Goal: Task Accomplishment & Management: Use online tool/utility

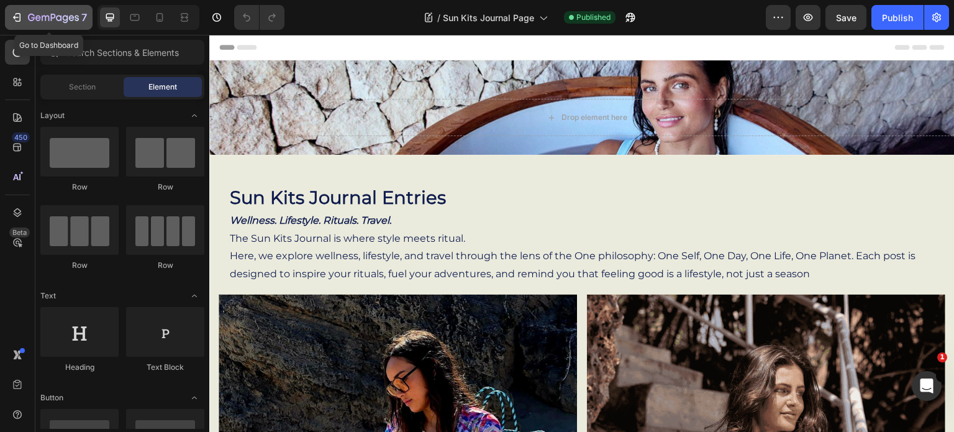
click at [28, 20] on icon "button" at bounding box center [53, 18] width 51 height 11
click at [15, 15] on icon "button" at bounding box center [17, 17] width 12 height 12
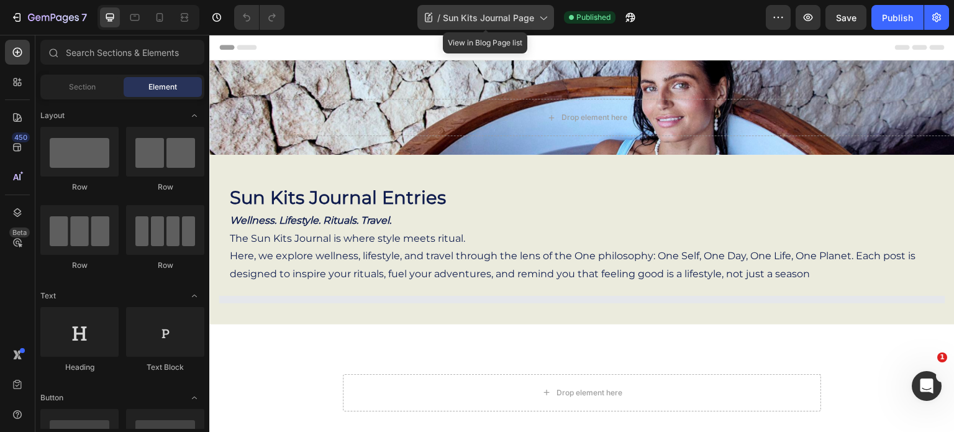
click at [543, 19] on icon at bounding box center [543, 19] width 7 height 4
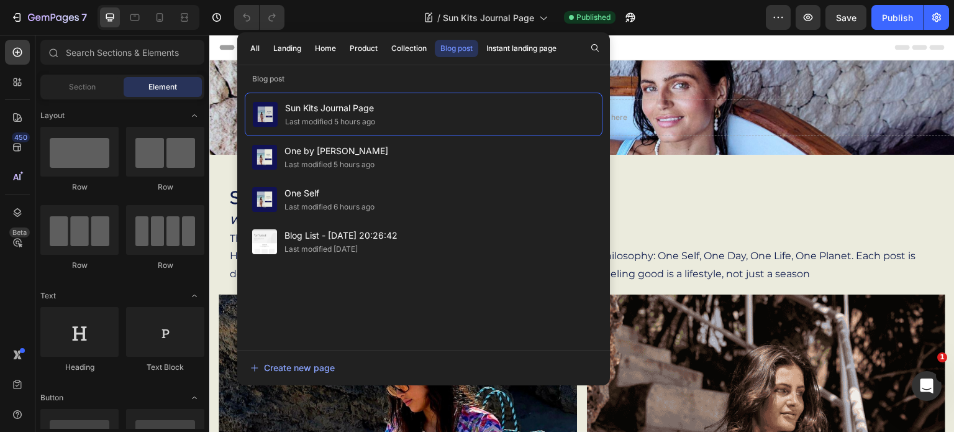
click at [711, 42] on div "Header" at bounding box center [581, 47] width 725 height 25
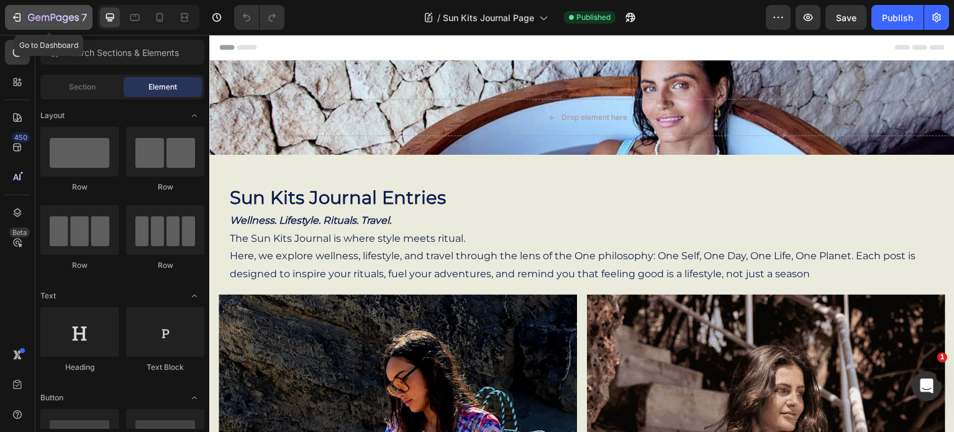
click at [15, 17] on icon "button" at bounding box center [17, 17] width 12 height 12
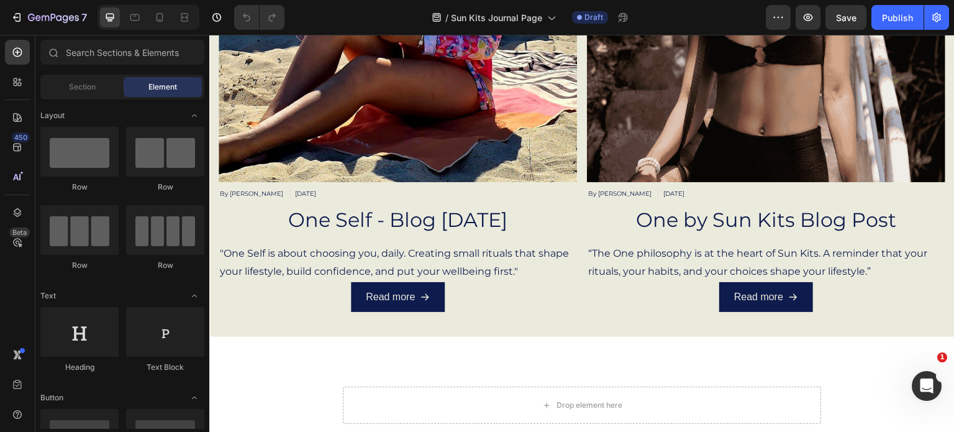
scroll to position [474, 0]
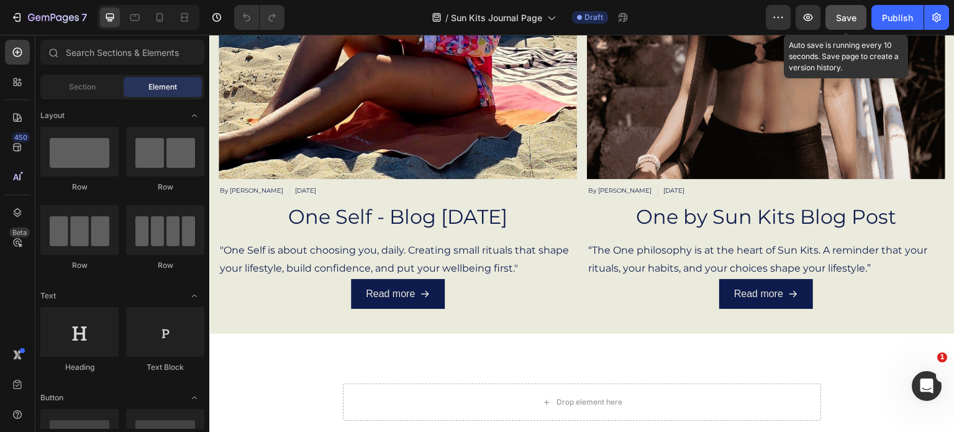
click at [842, 22] on span "Save" at bounding box center [846, 17] width 20 height 11
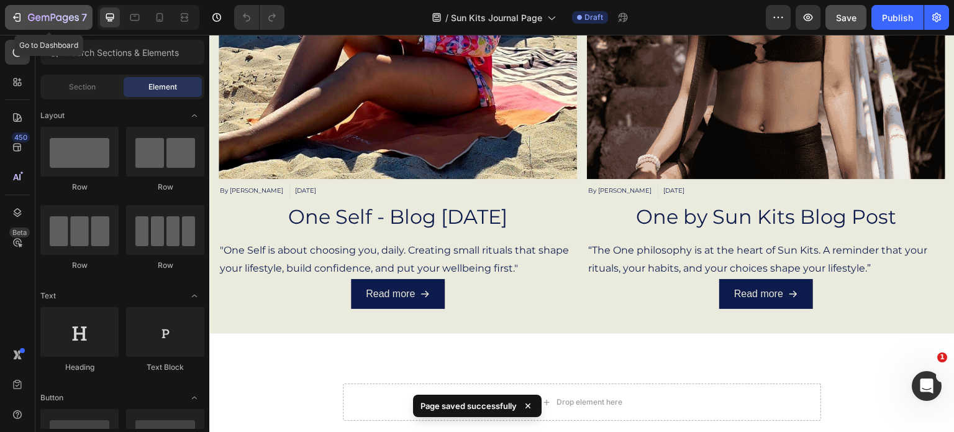
click at [20, 21] on icon "button" at bounding box center [17, 17] width 12 height 12
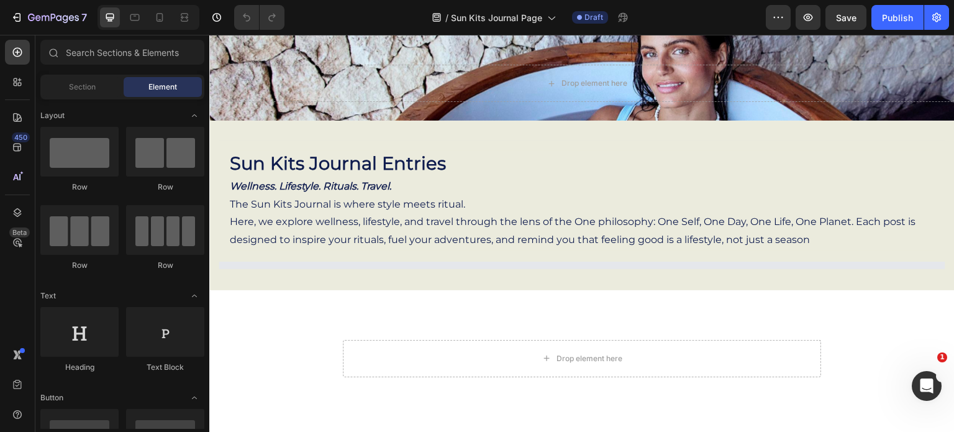
scroll to position [32, 0]
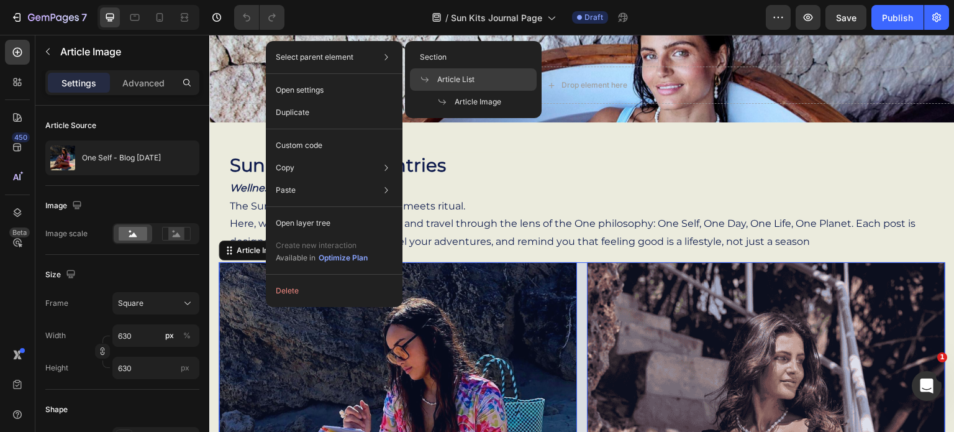
click at [442, 74] on span "Article List" at bounding box center [455, 79] width 37 height 11
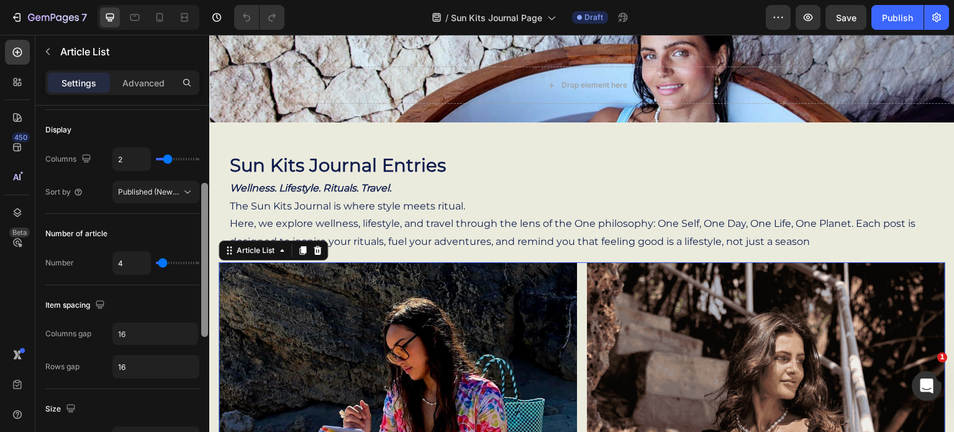
scroll to position [175, 0]
drag, startPoint x: 205, startPoint y: 178, endPoint x: 200, endPoint y: 253, distance: 75.3
click at [200, 253] on div at bounding box center [204, 286] width 9 height 361
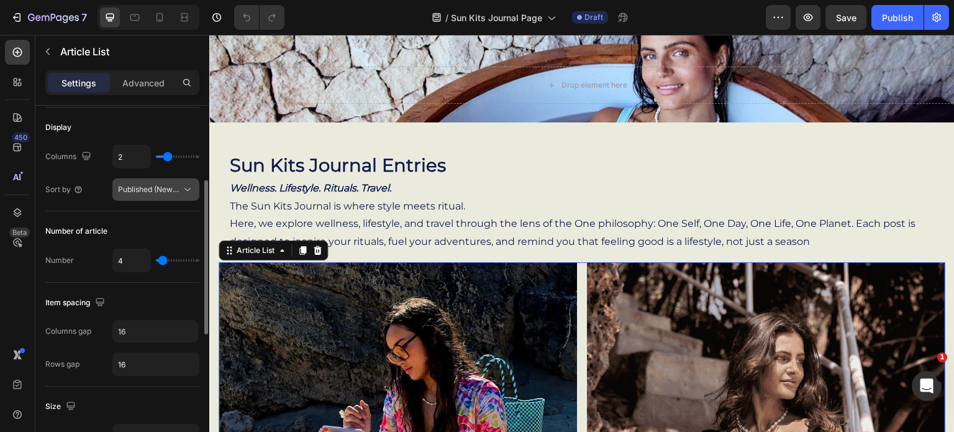
click at [174, 184] on span "Published (Newest)" at bounding box center [152, 188] width 68 height 9
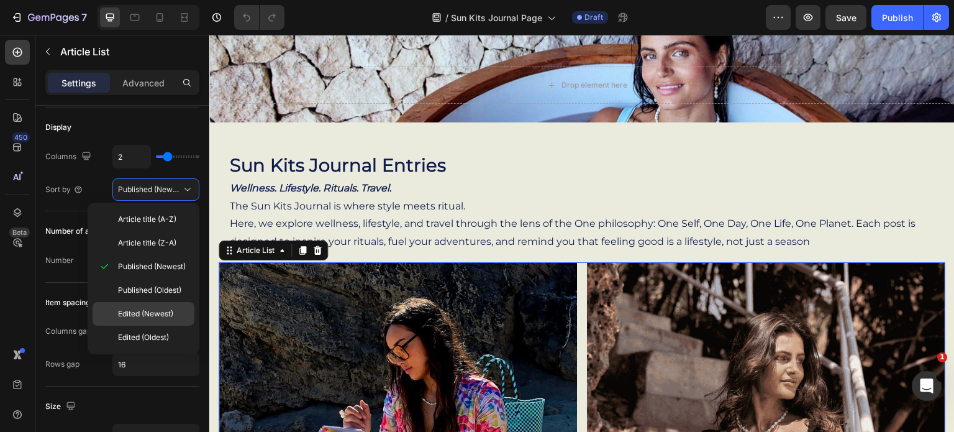
click at [132, 312] on span "Edited (Newest)" at bounding box center [145, 313] width 55 height 11
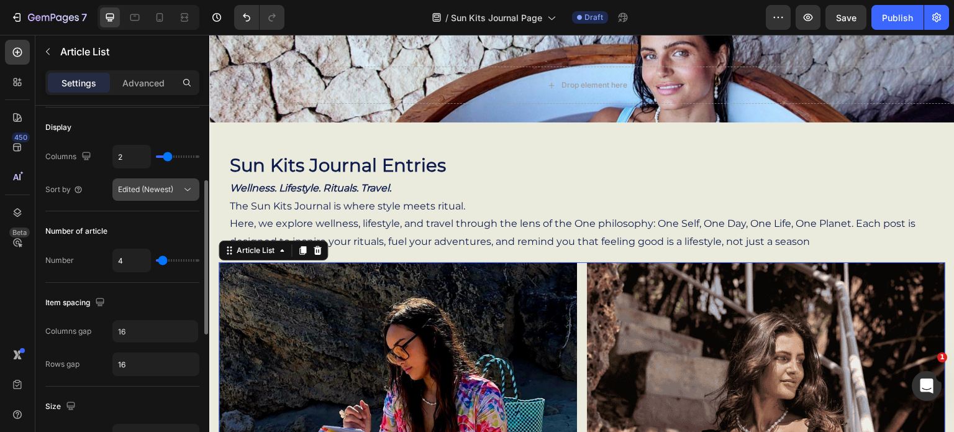
click at [188, 191] on icon at bounding box center [187, 189] width 12 height 12
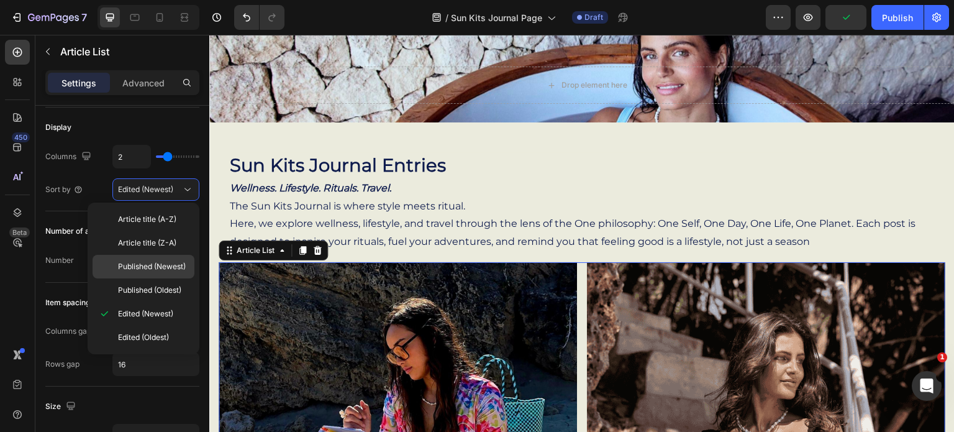
click at [151, 265] on span "Published (Newest)" at bounding box center [152, 266] width 68 height 11
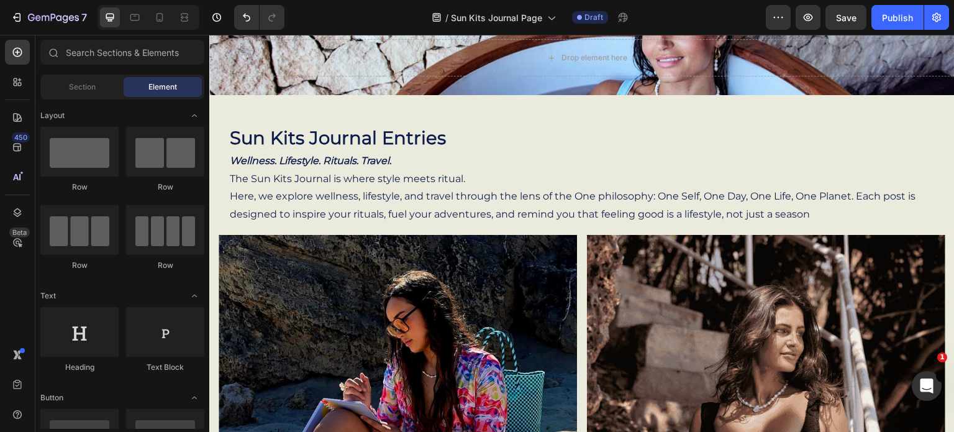
scroll to position [0, 0]
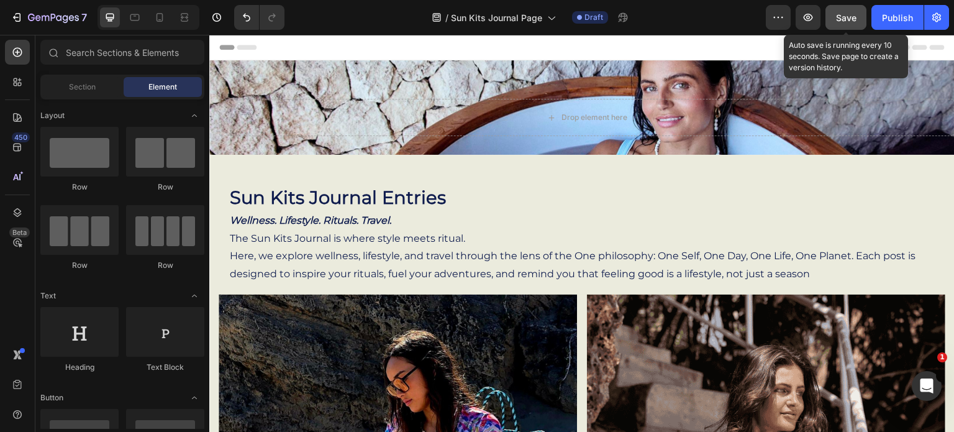
click at [843, 15] on span "Save" at bounding box center [846, 17] width 20 height 11
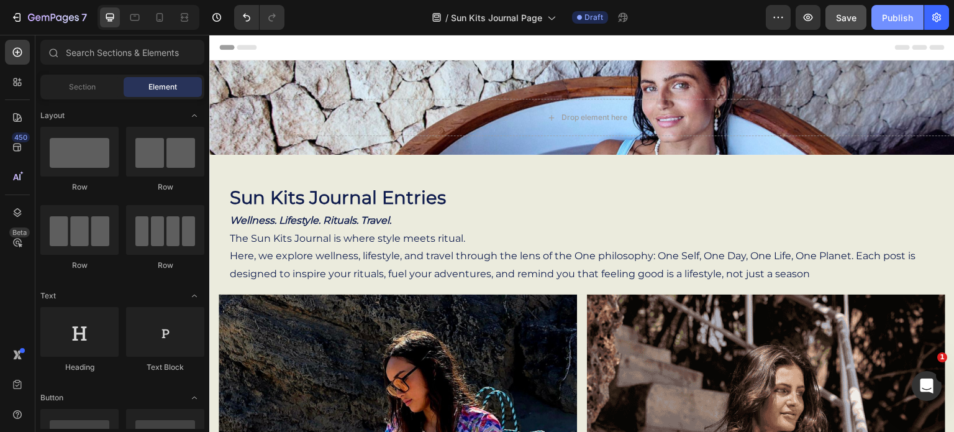
click at [893, 15] on div "Publish" at bounding box center [897, 17] width 31 height 13
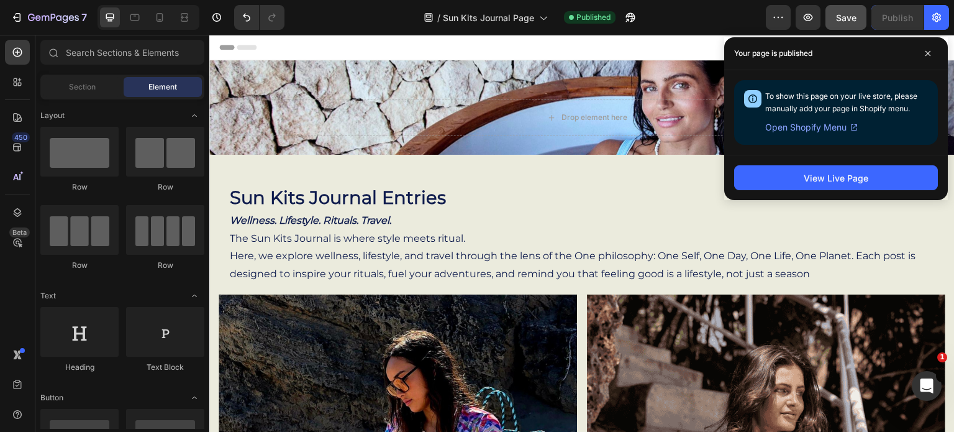
click at [808, 123] on span "Open Shopify Menu" at bounding box center [805, 127] width 81 height 15
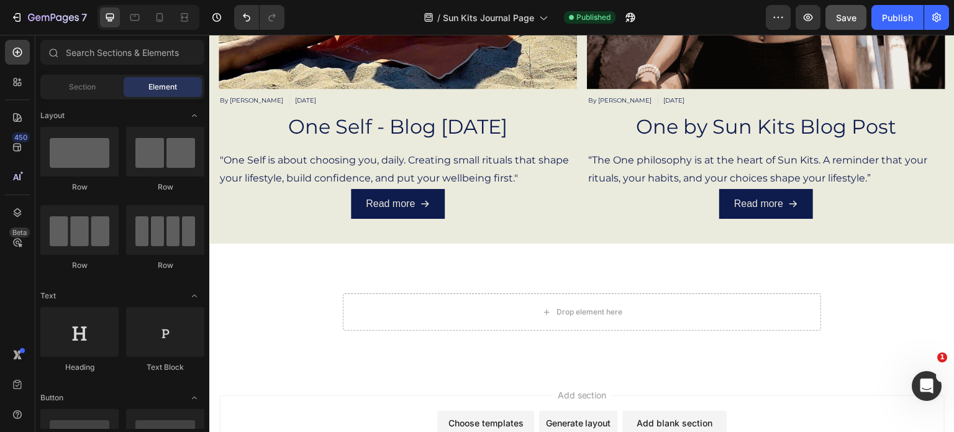
scroll to position [565, 0]
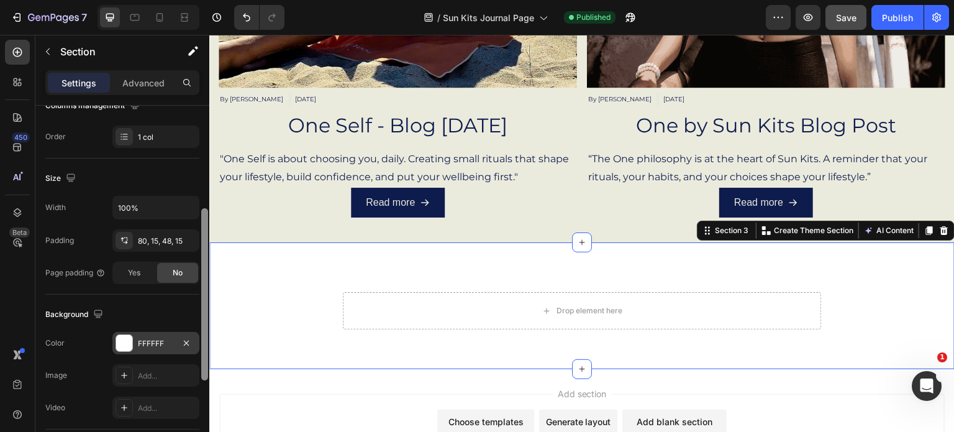
drag, startPoint x: 205, startPoint y: 237, endPoint x: 199, endPoint y: 341, distance: 103.9
click at [199, 341] on div "Layout Column width Change ratio Fit to content 12 Columns management Order 1 c…" at bounding box center [122, 286] width 174 height 361
click at [120, 335] on div at bounding box center [124, 341] width 16 height 16
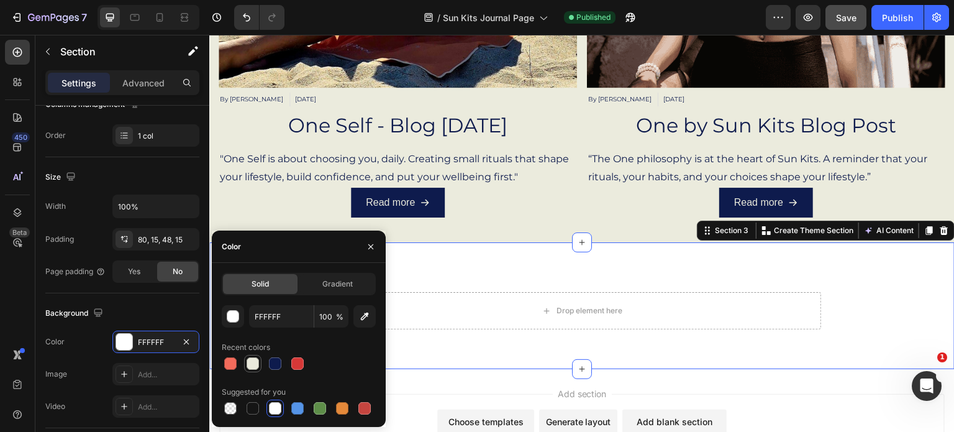
click at [250, 363] on div at bounding box center [252, 363] width 12 height 12
type input "EBEBDD"
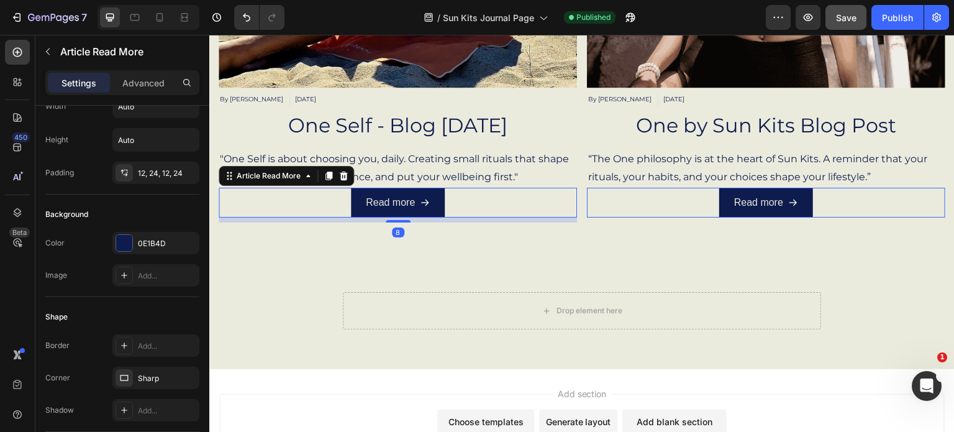
scroll to position [0, 0]
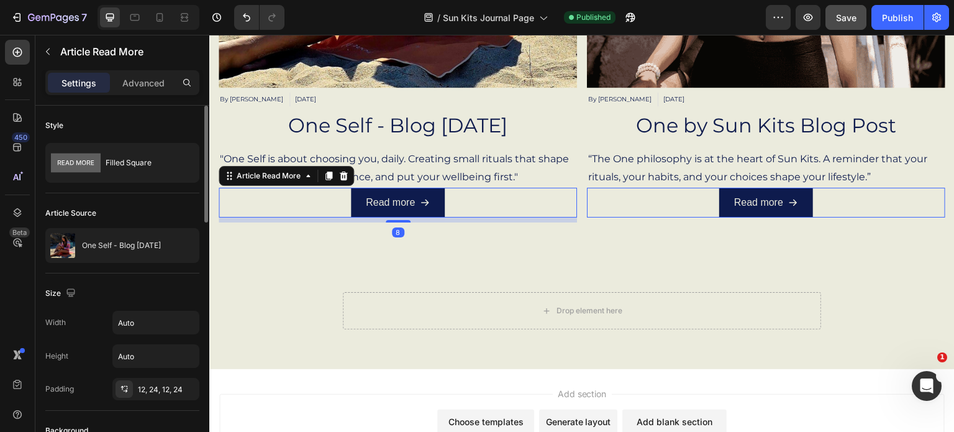
click at [550, 194] on div "Read more" at bounding box center [398, 203] width 358 height 30
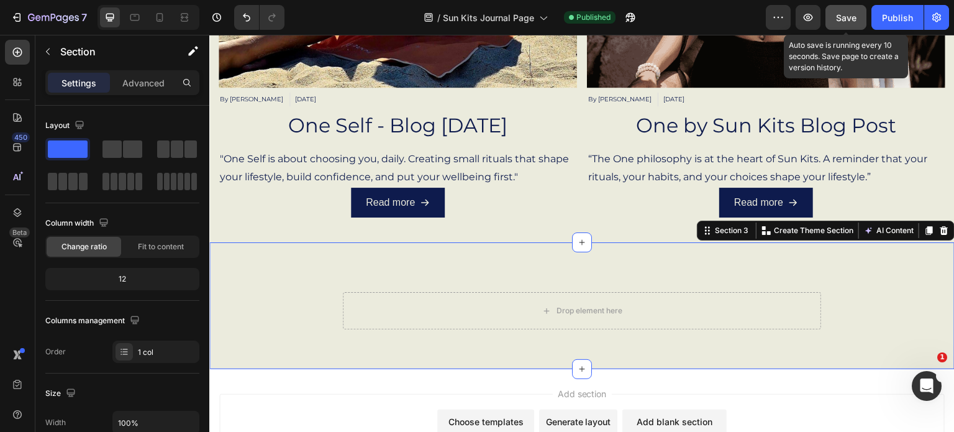
click at [848, 9] on button "Save" at bounding box center [845, 17] width 41 height 25
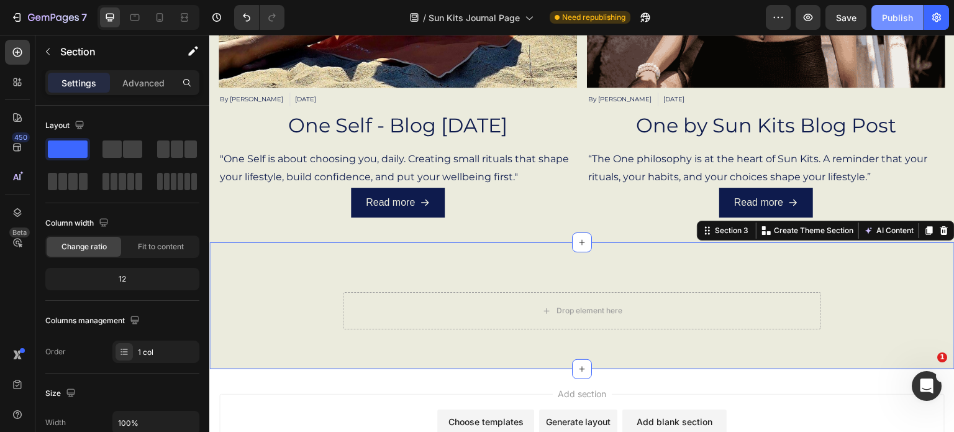
click at [894, 17] on div "Publish" at bounding box center [897, 17] width 31 height 13
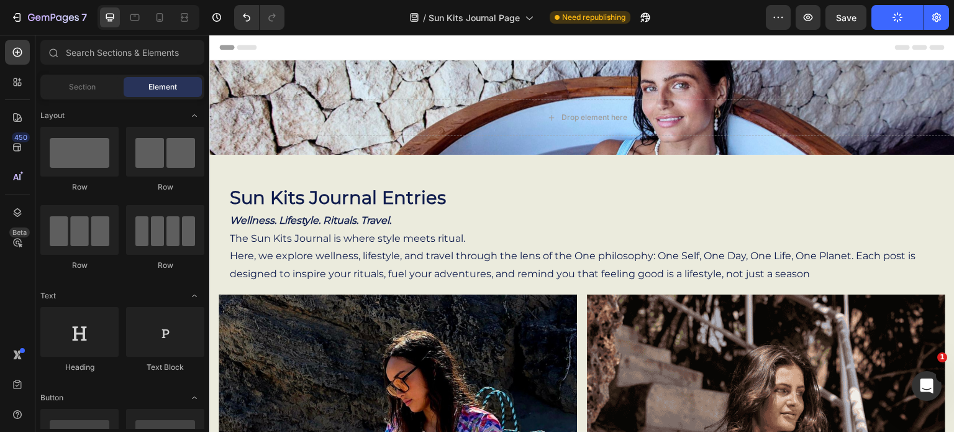
drag, startPoint x: 949, startPoint y: 253, endPoint x: 1150, endPoint y: 43, distance: 290.3
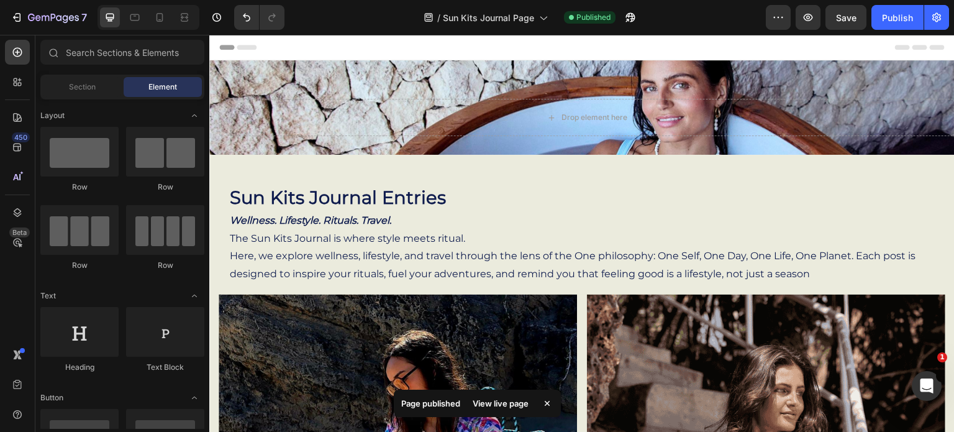
drag, startPoint x: 951, startPoint y: 76, endPoint x: 1137, endPoint y: 58, distance: 187.1
click at [730, 48] on div "Header" at bounding box center [581, 47] width 725 height 25
click at [665, 46] on div "Header" at bounding box center [581, 47] width 725 height 25
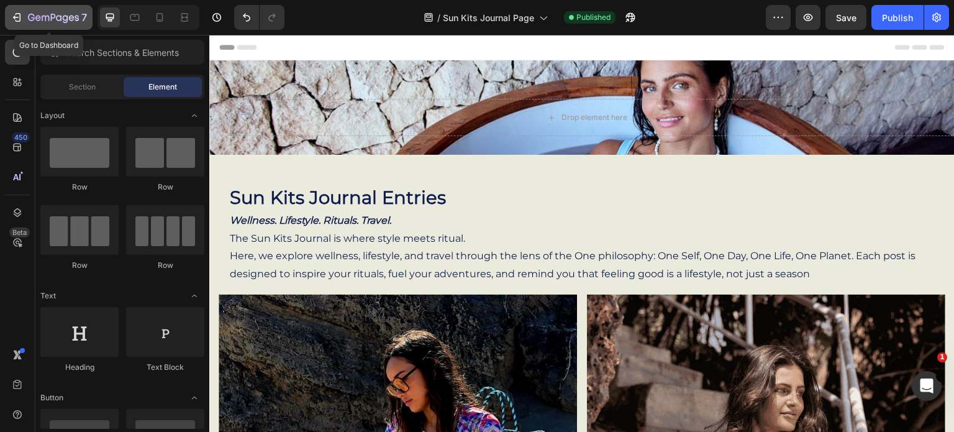
click at [25, 22] on div "7" at bounding box center [49, 17] width 76 height 15
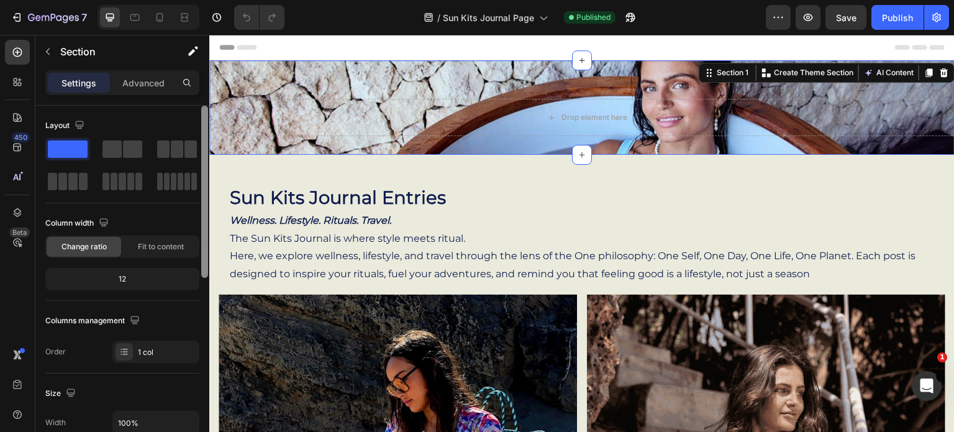
drag, startPoint x: 201, startPoint y: 168, endPoint x: 201, endPoint y: 138, distance: 29.2
click at [201, 138] on div at bounding box center [204, 192] width 7 height 172
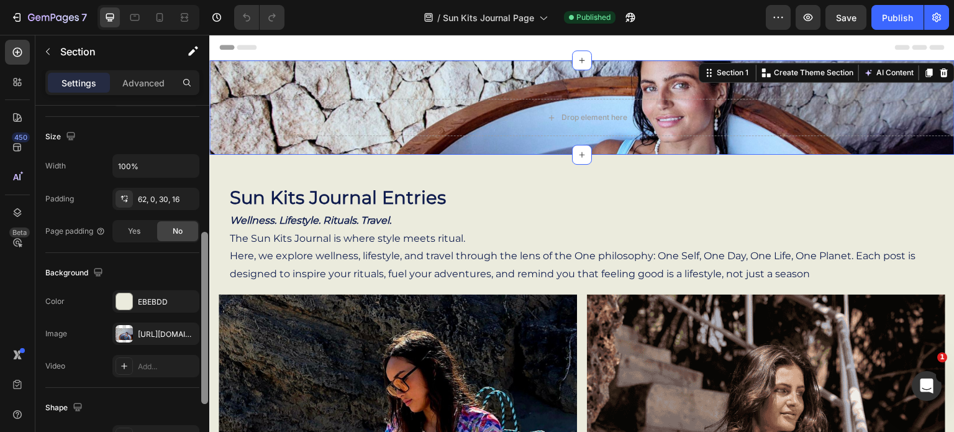
scroll to position [261, 0]
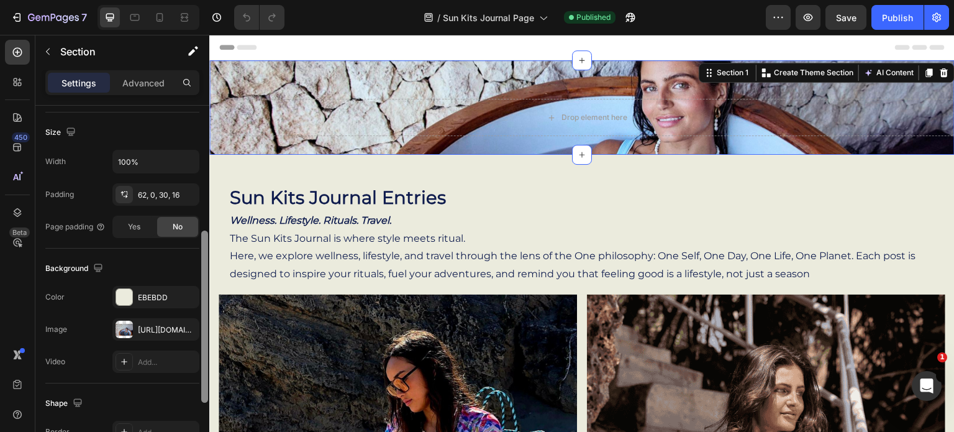
drag, startPoint x: 205, startPoint y: 141, endPoint x: 201, endPoint y: 266, distance: 124.9
click at [201, 266] on div at bounding box center [204, 316] width 7 height 172
click at [137, 325] on div "[URL][DOMAIN_NAME]" at bounding box center [155, 329] width 87 height 22
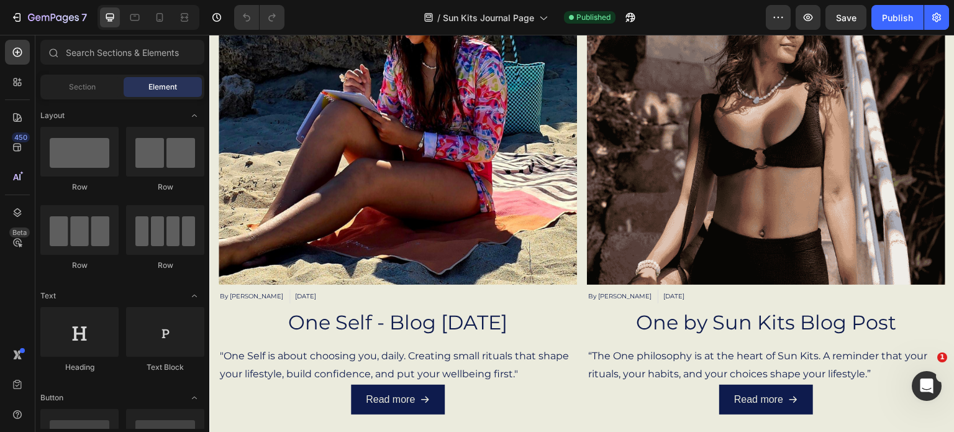
scroll to position [373, 0]
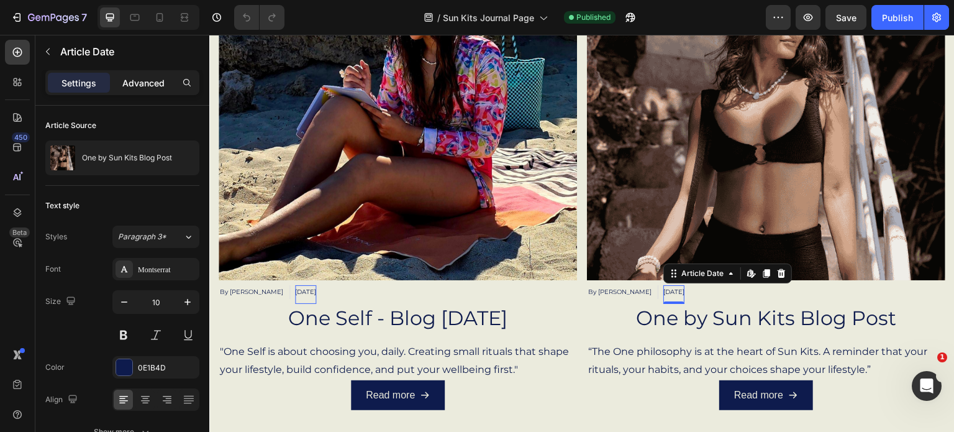
click at [149, 81] on p "Advanced" at bounding box center [143, 82] width 42 height 13
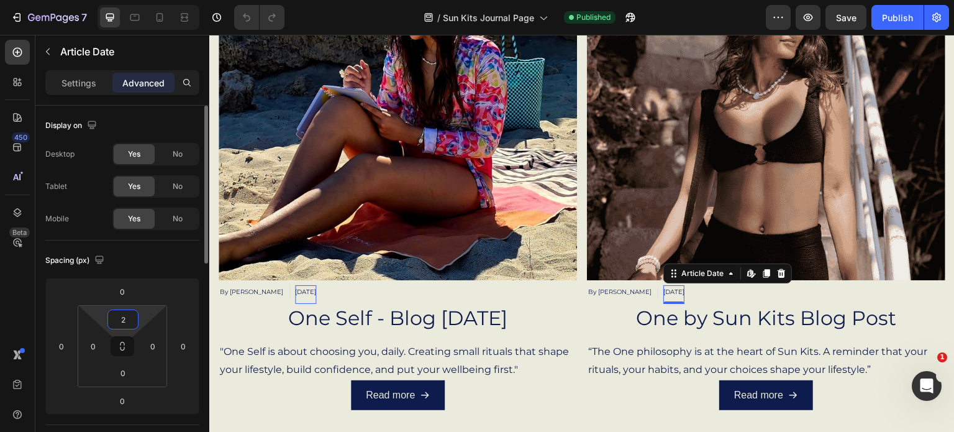
click at [126, 320] on input "2" at bounding box center [123, 319] width 25 height 19
type input "0"
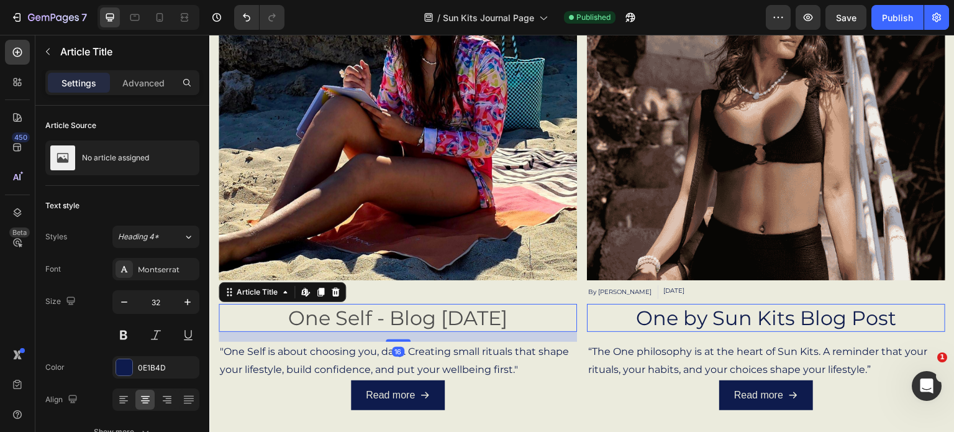
click at [223, 309] on h2 "One Self - Blog [DATE]" at bounding box center [398, 318] width 358 height 29
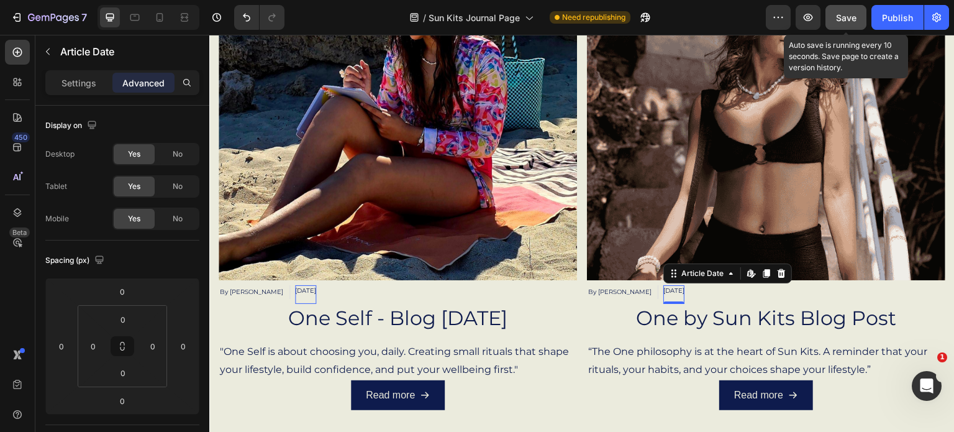
click at [854, 17] on span "Save" at bounding box center [846, 17] width 20 height 11
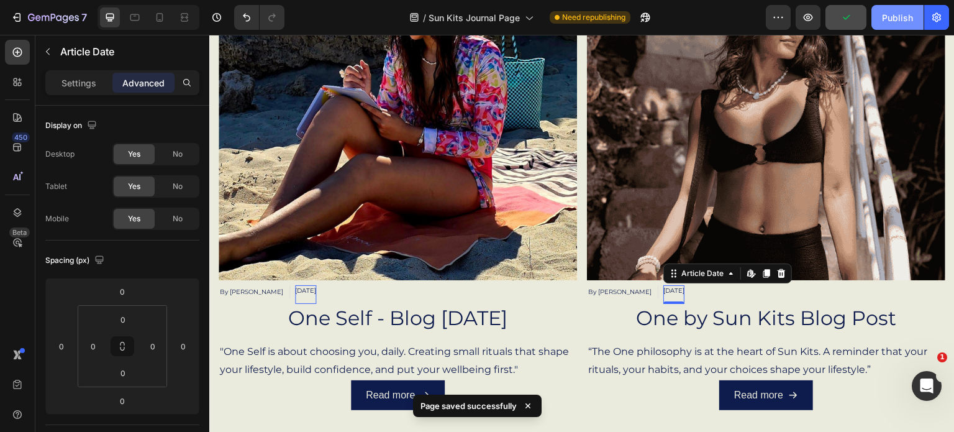
click at [895, 20] on div "Publish" at bounding box center [897, 17] width 31 height 13
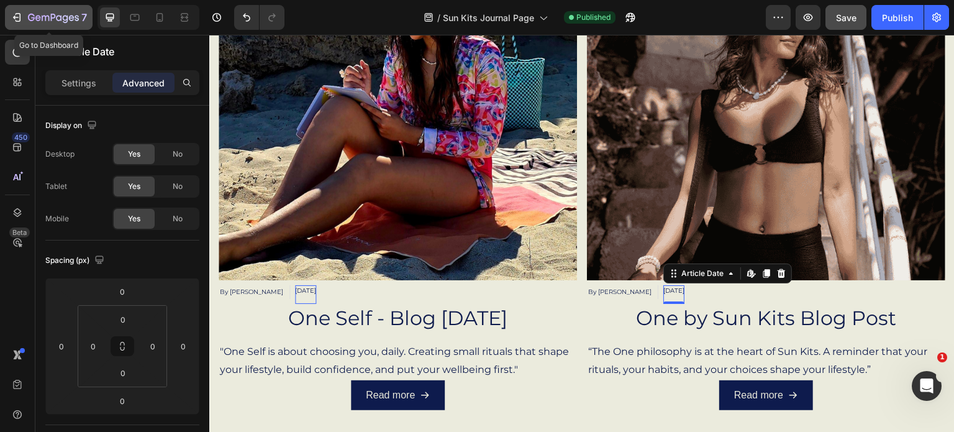
click at [17, 14] on icon "button" at bounding box center [17, 17] width 12 height 12
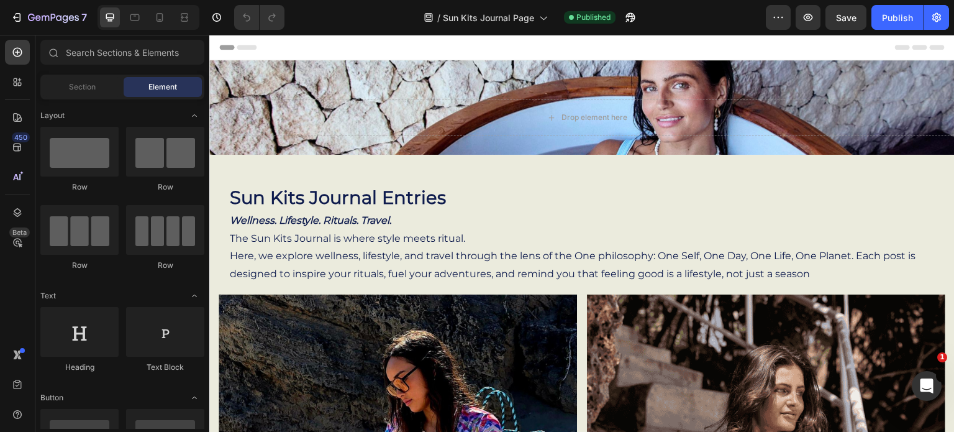
click at [403, 58] on div "Header" at bounding box center [581, 47] width 725 height 25
click at [410, 48] on div "Header" at bounding box center [581, 47] width 725 height 25
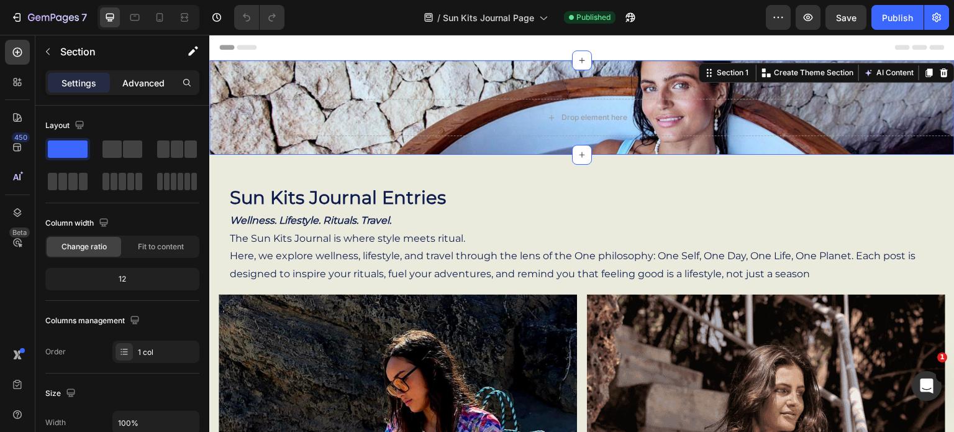
click at [148, 88] on p "Advanced" at bounding box center [143, 82] width 42 height 13
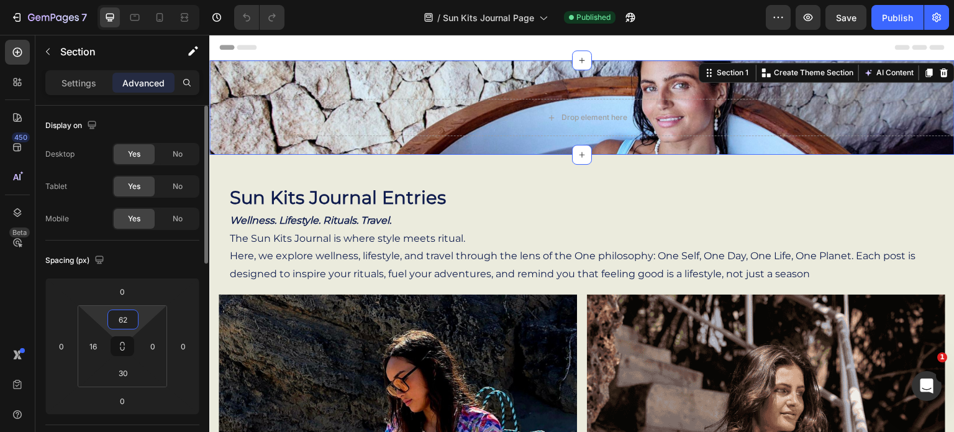
click at [131, 320] on input "62" at bounding box center [123, 319] width 25 height 19
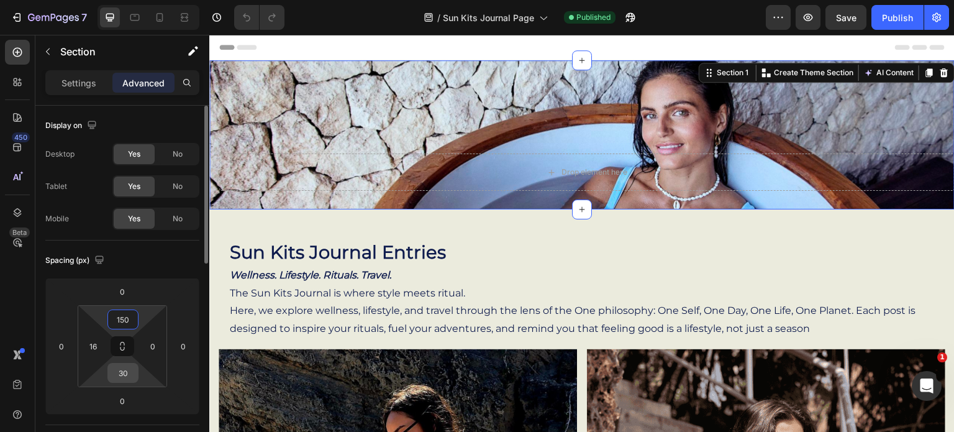
type input "150"
click at [127, 375] on input "30" at bounding box center [123, 372] width 25 height 19
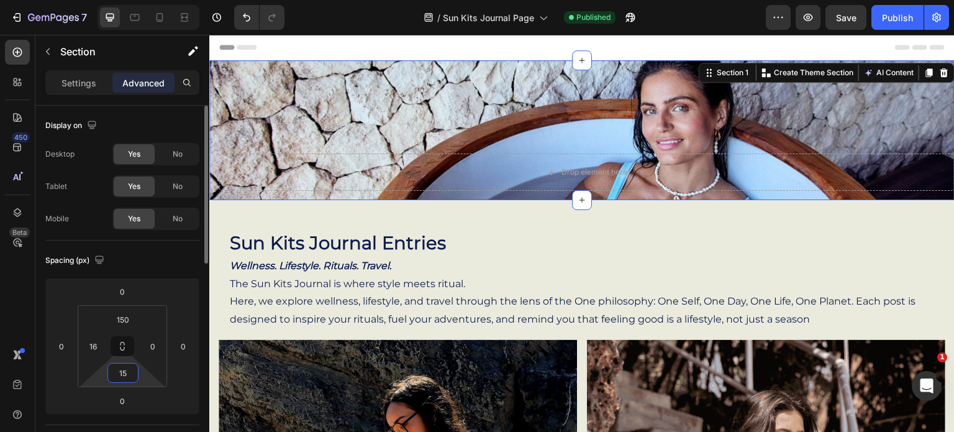
type input "150"
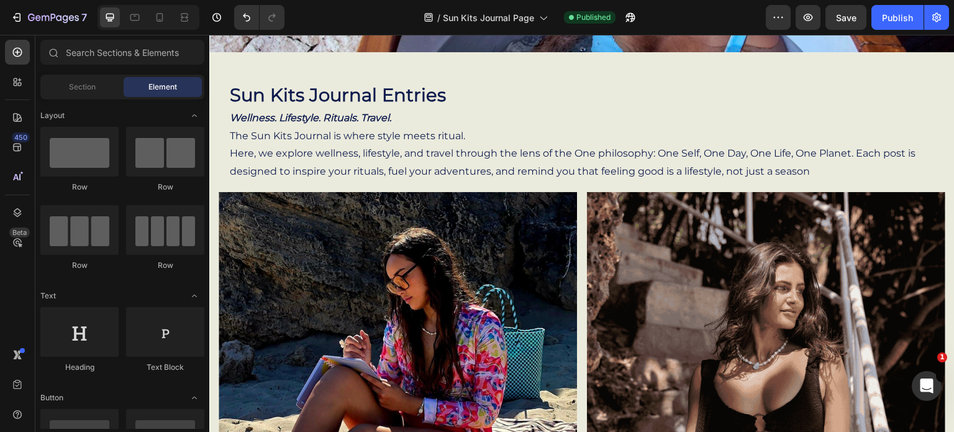
scroll to position [228, 0]
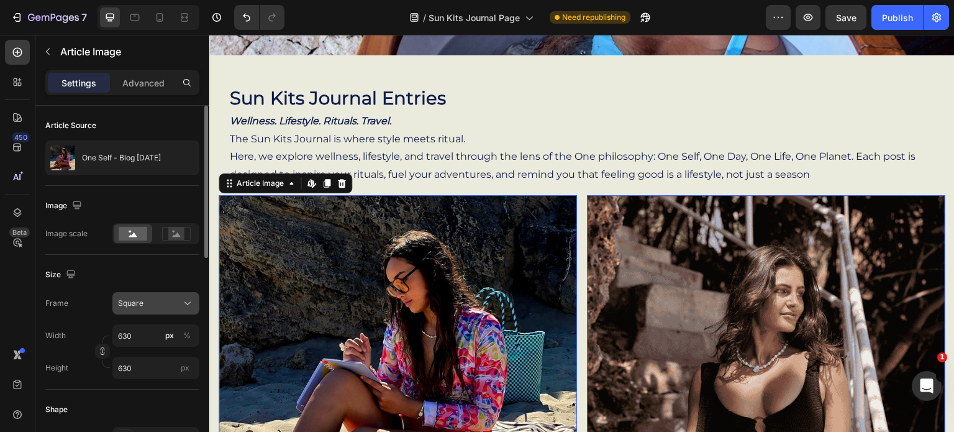
click at [187, 302] on icon at bounding box center [187, 303] width 12 height 12
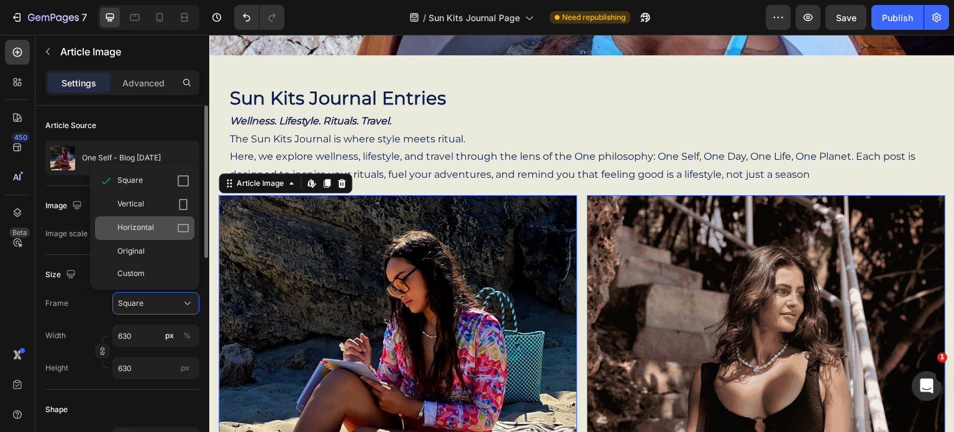
click at [150, 223] on span "Horizontal" at bounding box center [135, 228] width 37 height 12
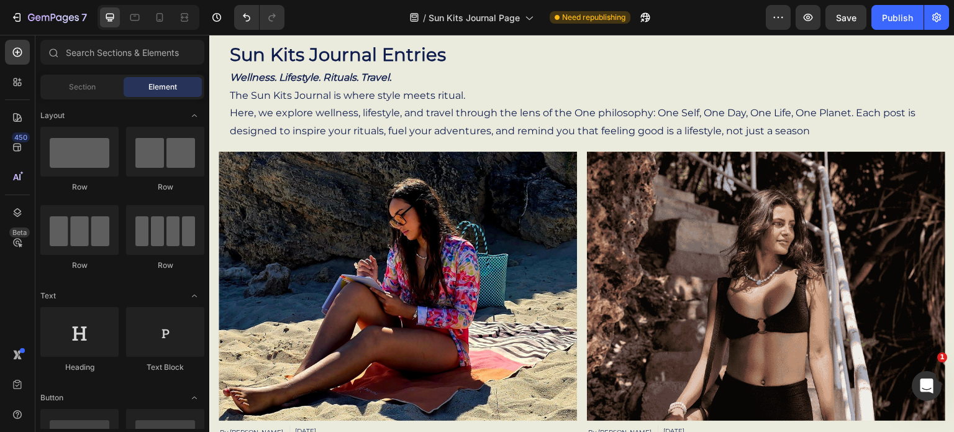
scroll to position [271, 0]
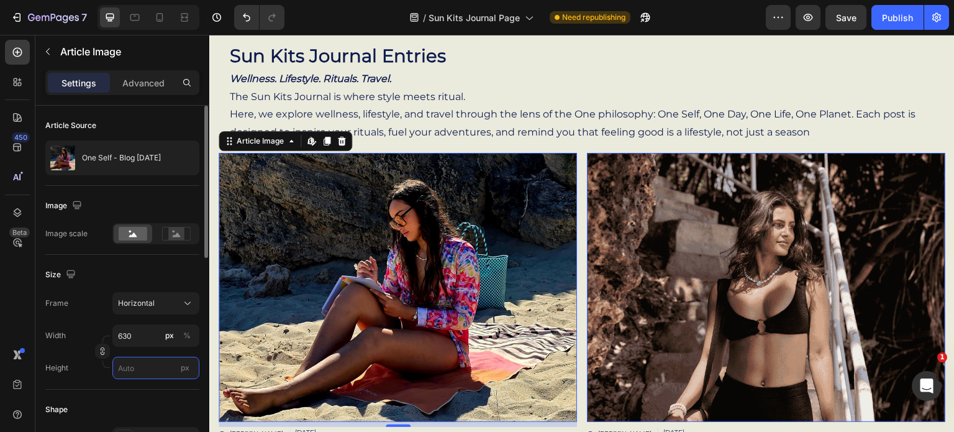
click at [126, 364] on input "px" at bounding box center [155, 367] width 87 height 22
type input "3"
type input "2"
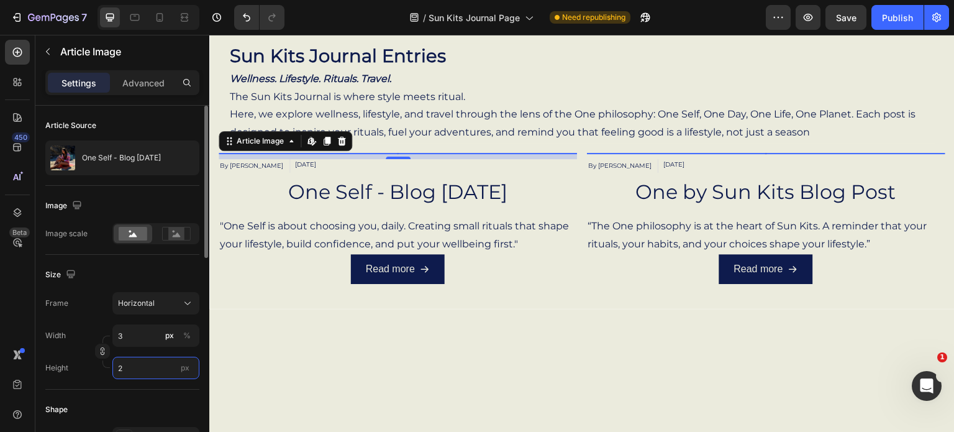
type input "27"
type input "20"
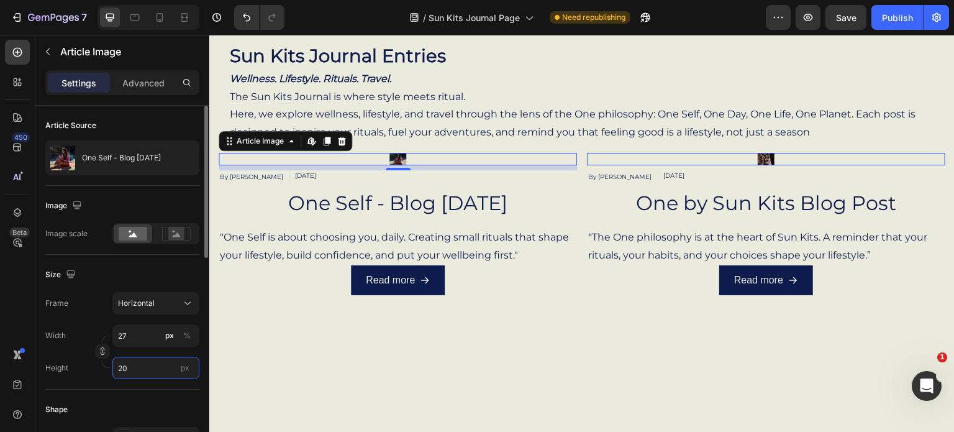
type input "267"
type input "200"
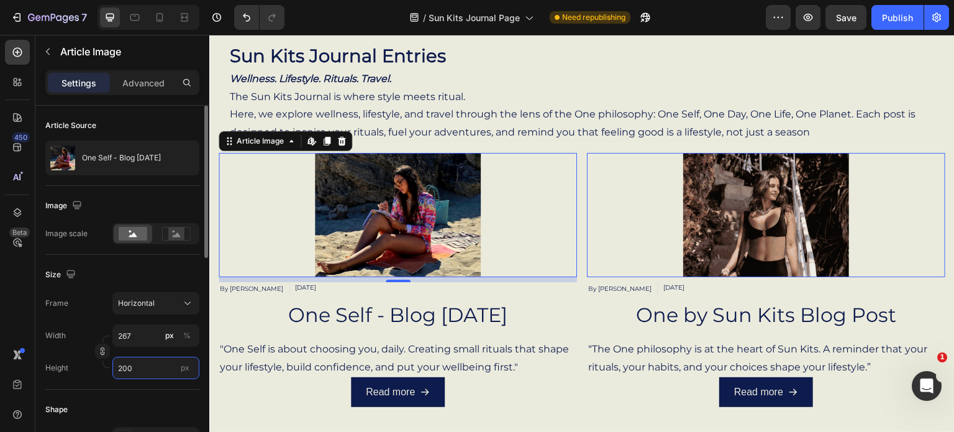
type input "27"
type input "20"
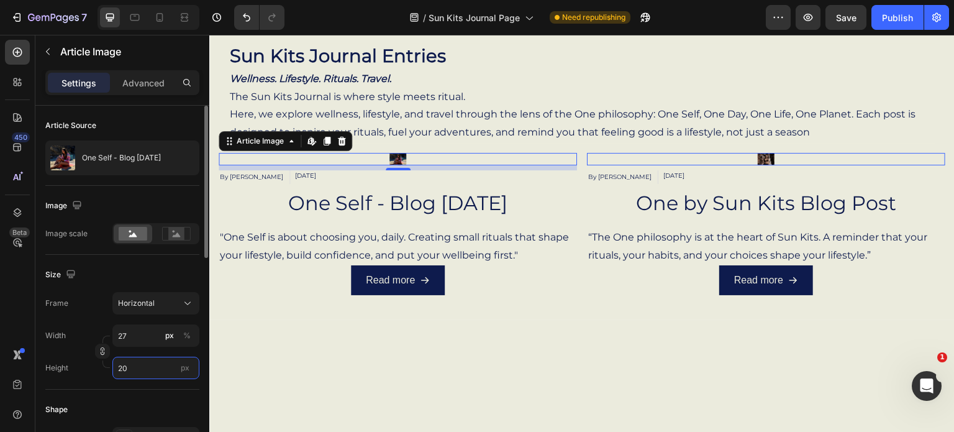
type input "3"
type input "2"
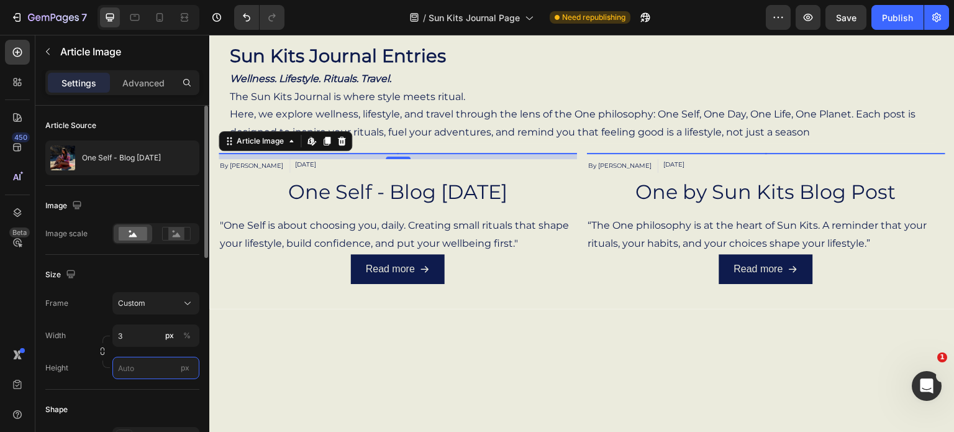
type input "2"
type input "31"
type input "23"
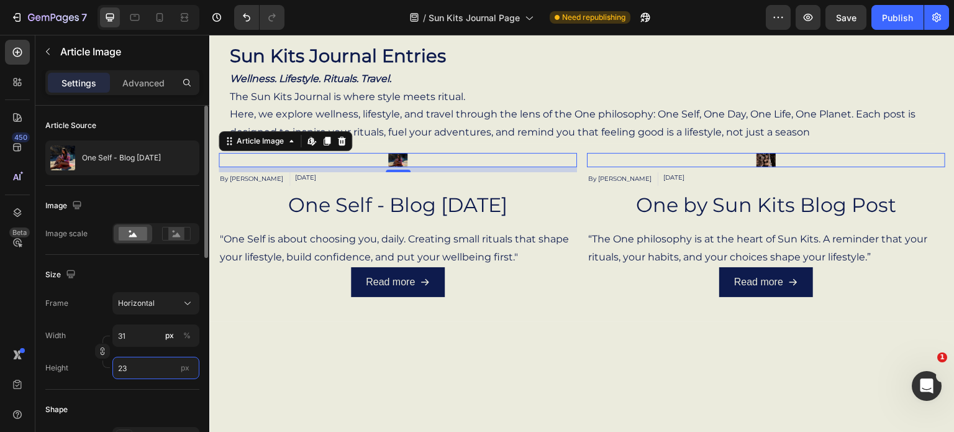
type input "313"
type input "235"
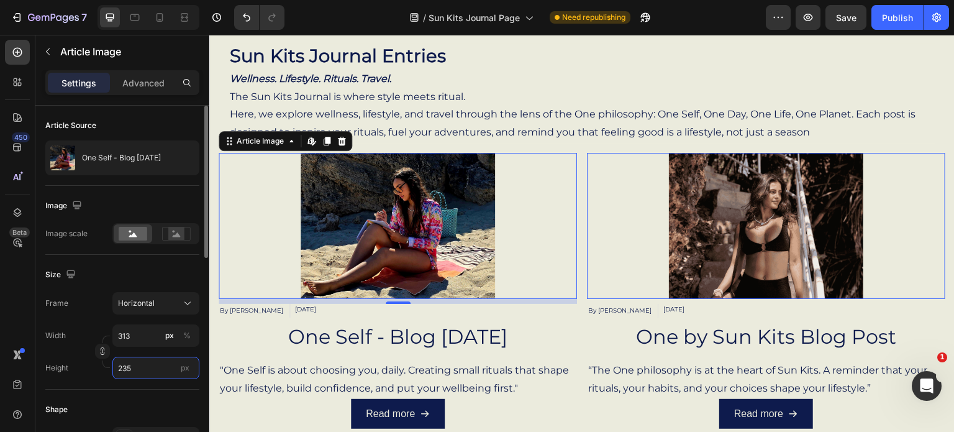
type input "3133"
type input "2350"
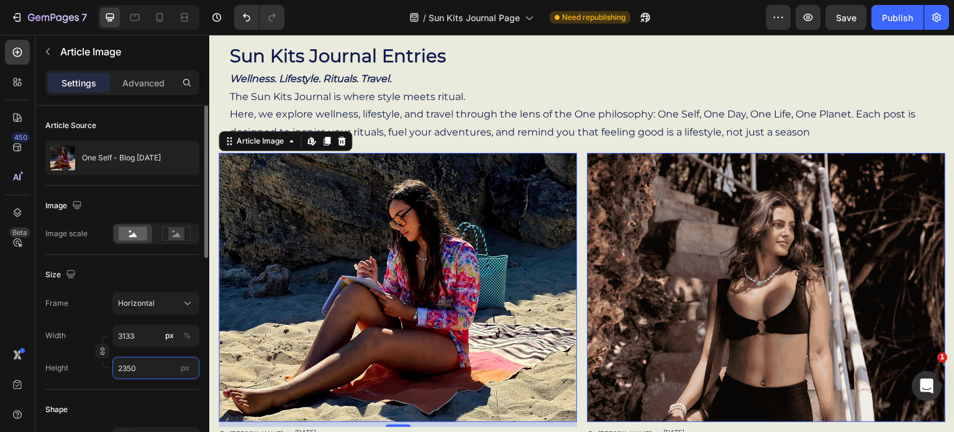
click at [126, 364] on input "2350" at bounding box center [155, 367] width 87 height 22
type input "333"
type input "250"
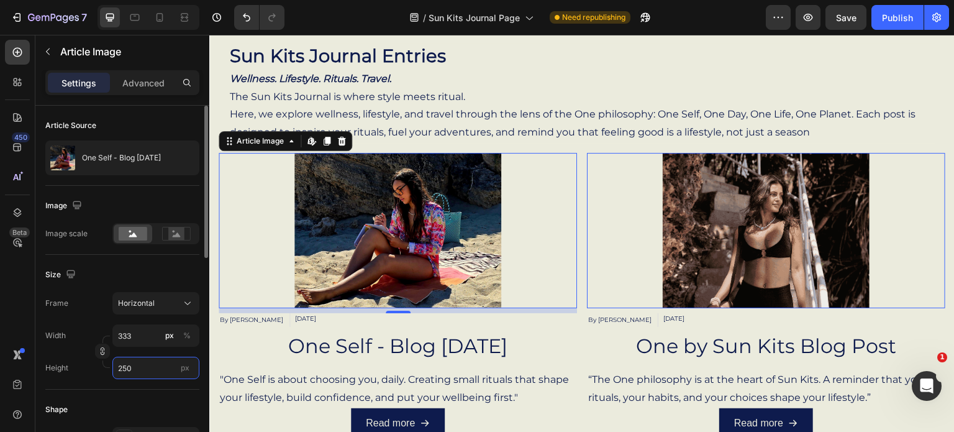
click at [137, 364] on input "250" at bounding box center [155, 367] width 87 height 22
type input "3337"
type input "2503"
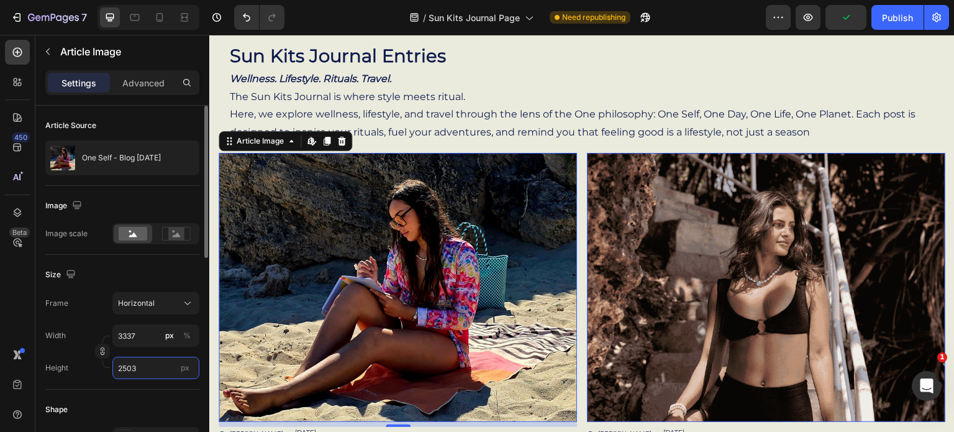
type input "33373"
type input "25030"
type input "333733"
type input "250300"
type input "33373"
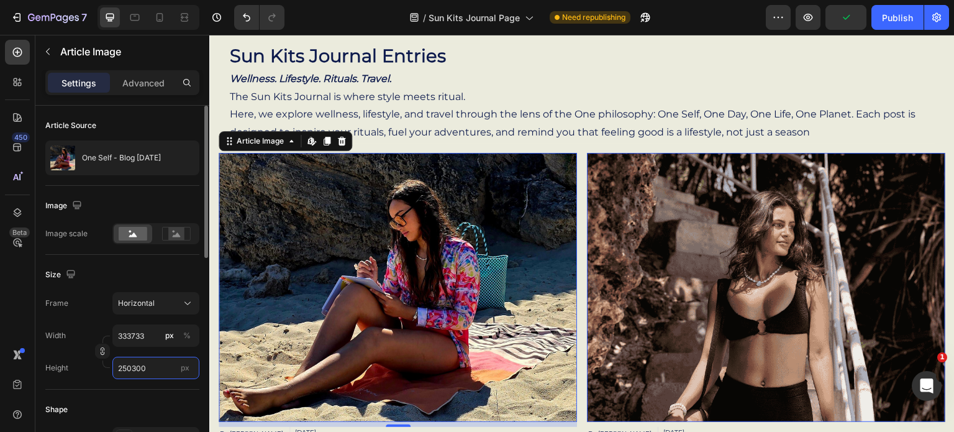
type input "25030"
type input "3337"
type input "2503"
type input "333"
type input "250"
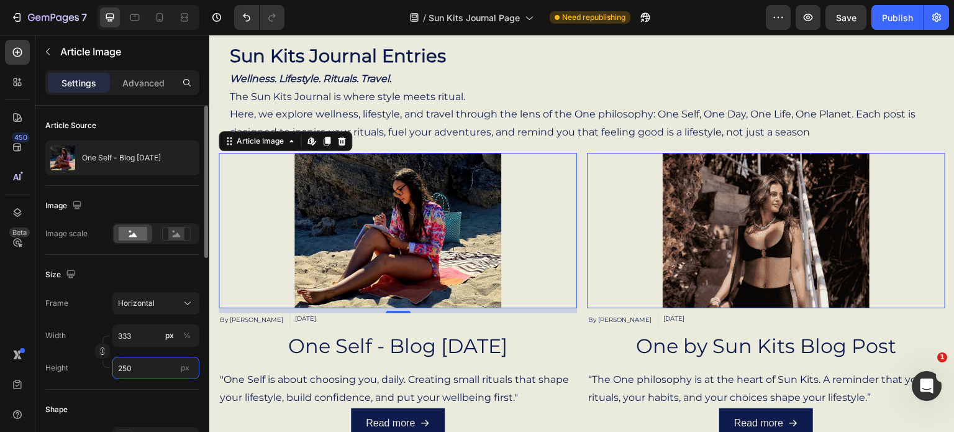
type input "33"
type input "25"
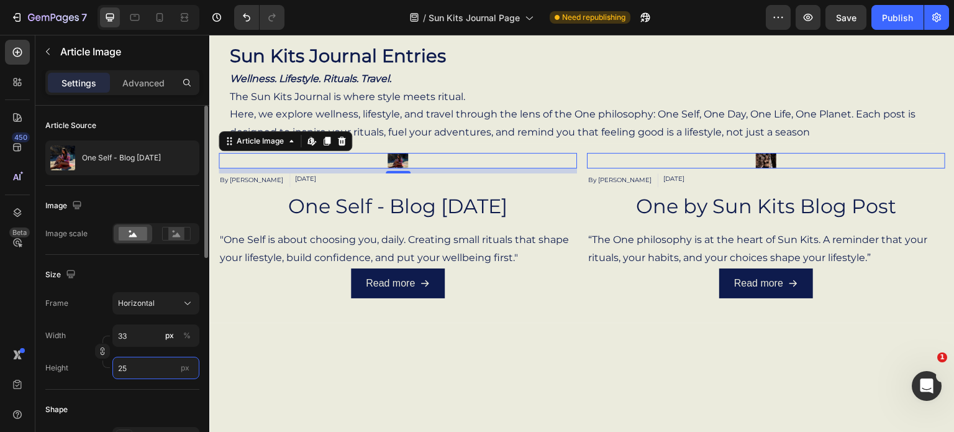
type input "3"
type input "2"
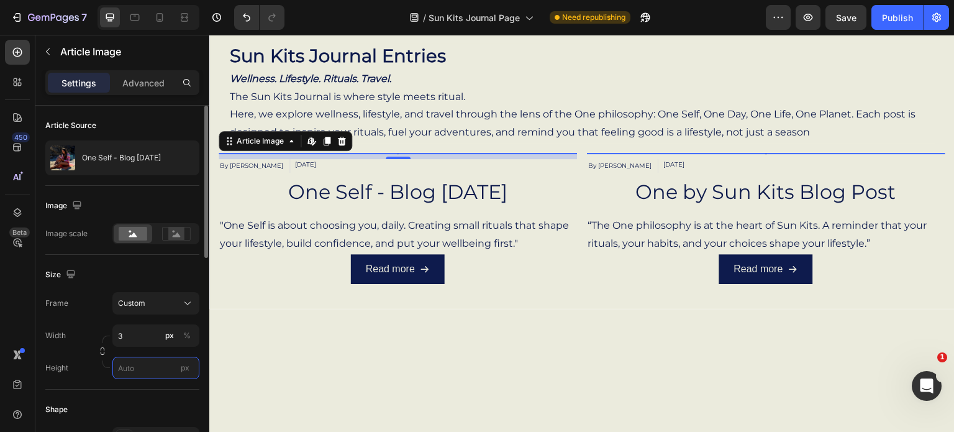
type input "2"
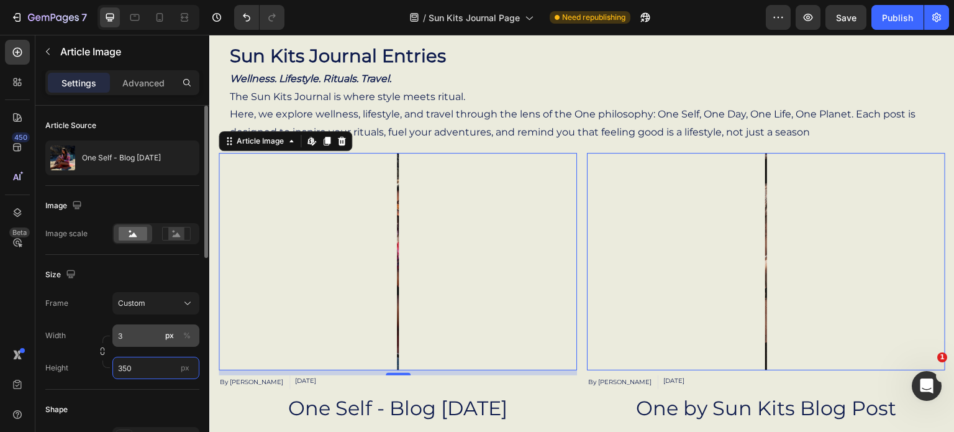
type input "350"
click at [133, 337] on input "3" at bounding box center [155, 335] width 87 height 22
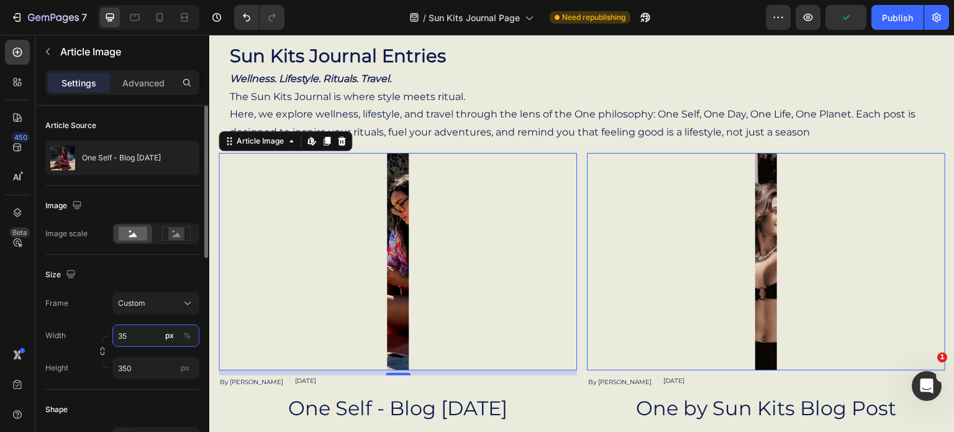
type input "350"
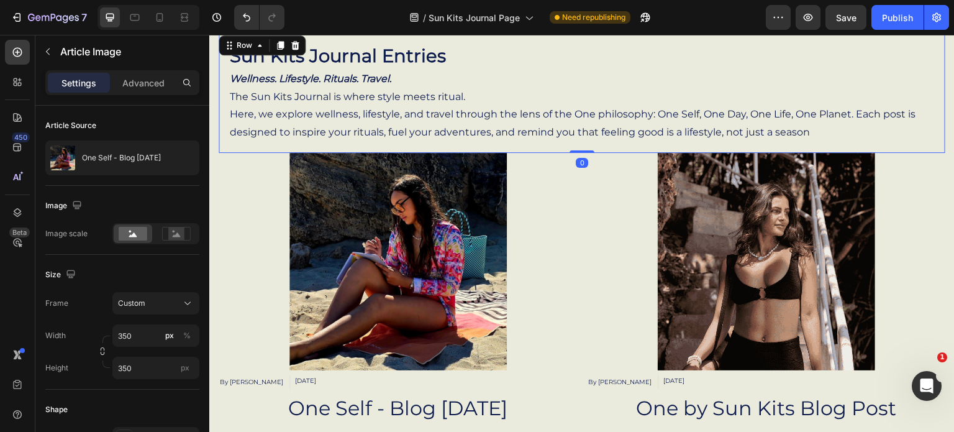
click at [577, 143] on div "Sun Kits Journal Entries Heading Wellness. Lifestyle. Rituals. Travel. The Sun …" at bounding box center [582, 93] width 726 height 120
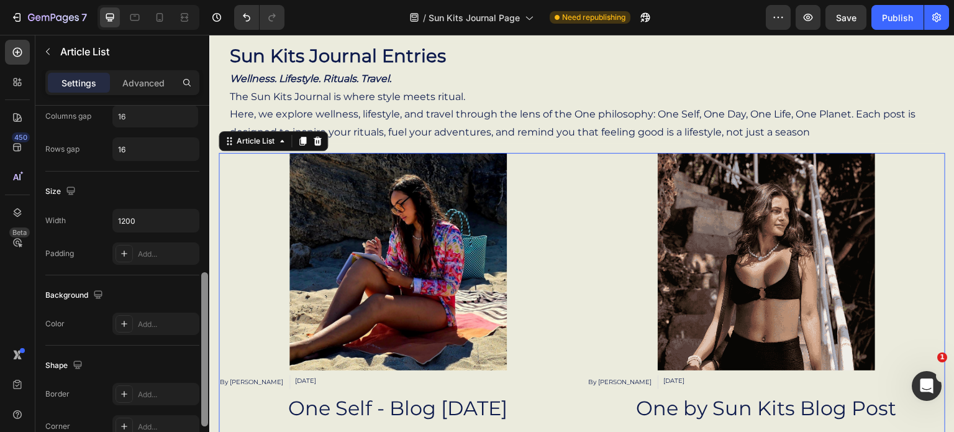
scroll to position [367, 0]
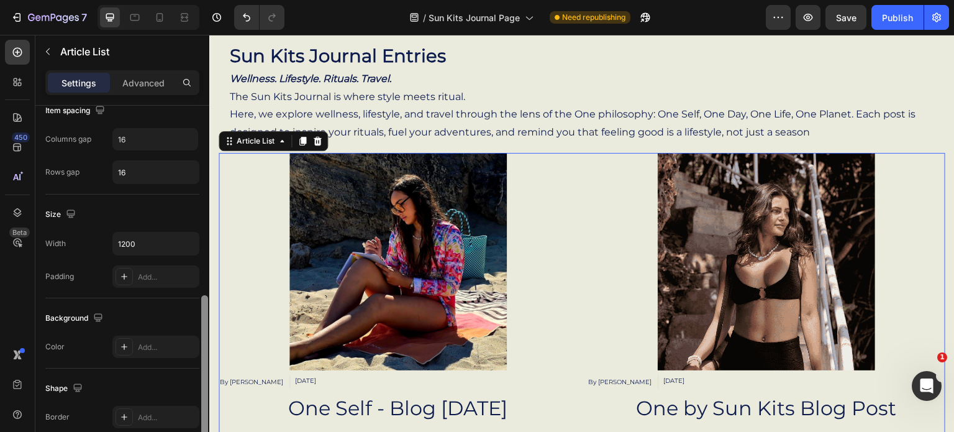
drag, startPoint x: 412, startPoint y: 265, endPoint x: 215, endPoint y: 379, distance: 227.9
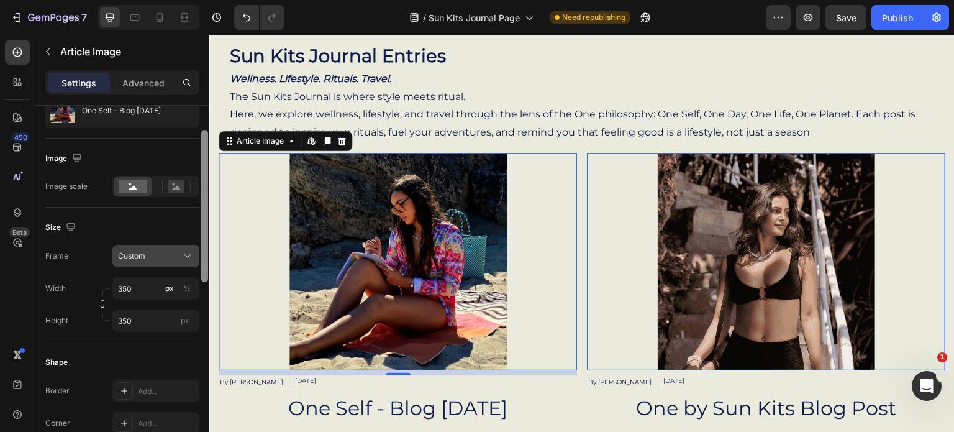
scroll to position [50, 0]
click at [187, 251] on icon at bounding box center [187, 252] width 12 height 12
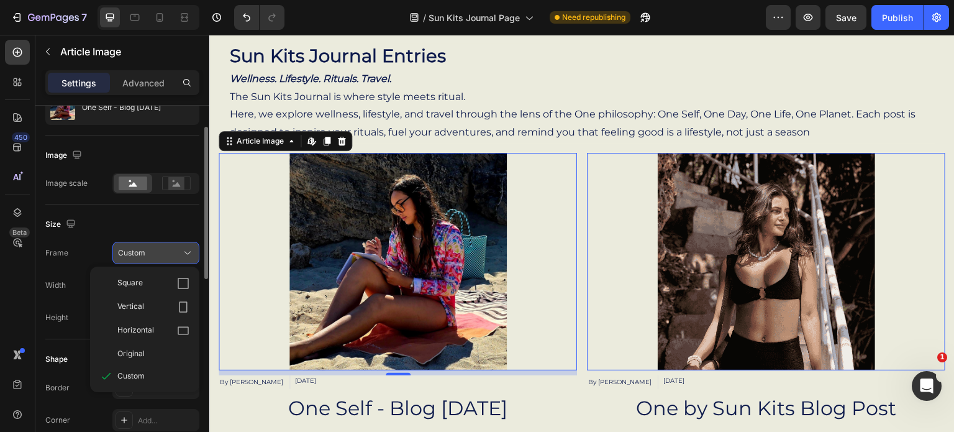
click at [187, 251] on icon at bounding box center [187, 252] width 12 height 12
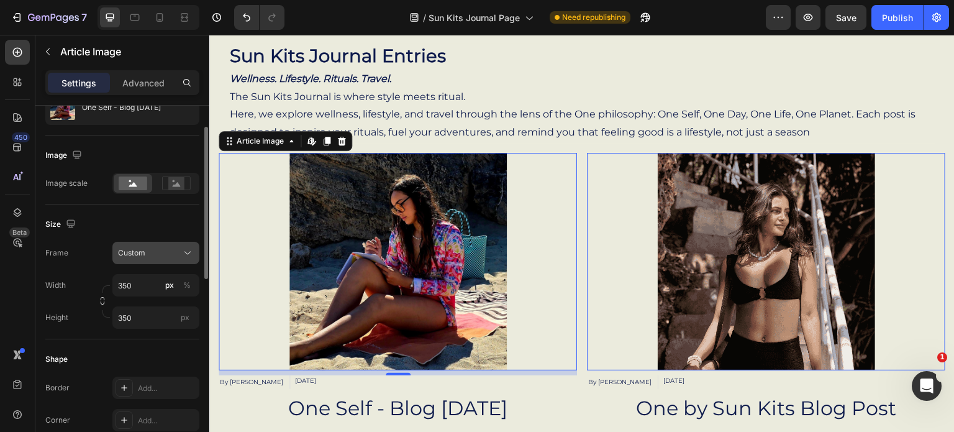
click at [187, 251] on icon at bounding box center [187, 252] width 12 height 12
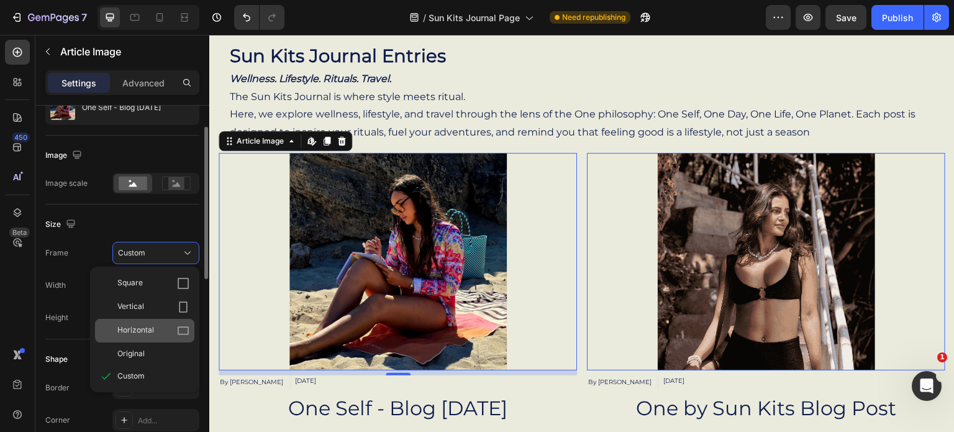
click at [150, 322] on div "Horizontal" at bounding box center [144, 331] width 99 height 24
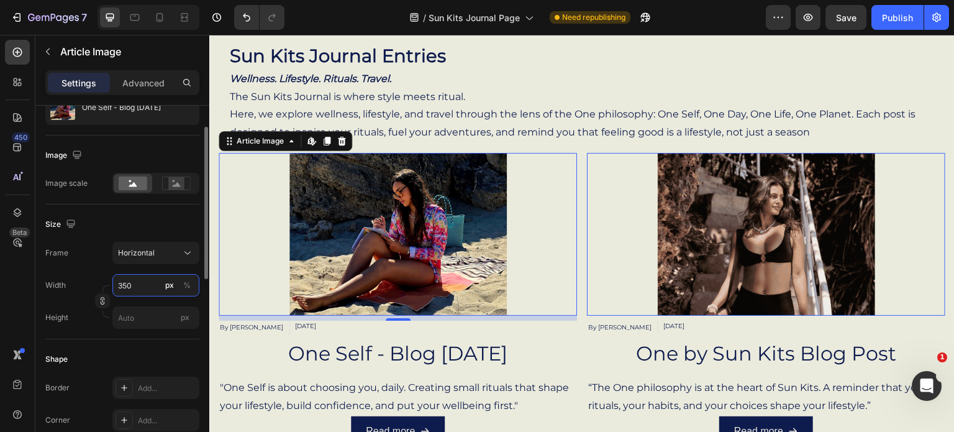
click at [153, 280] on input "350" at bounding box center [155, 285] width 87 height 22
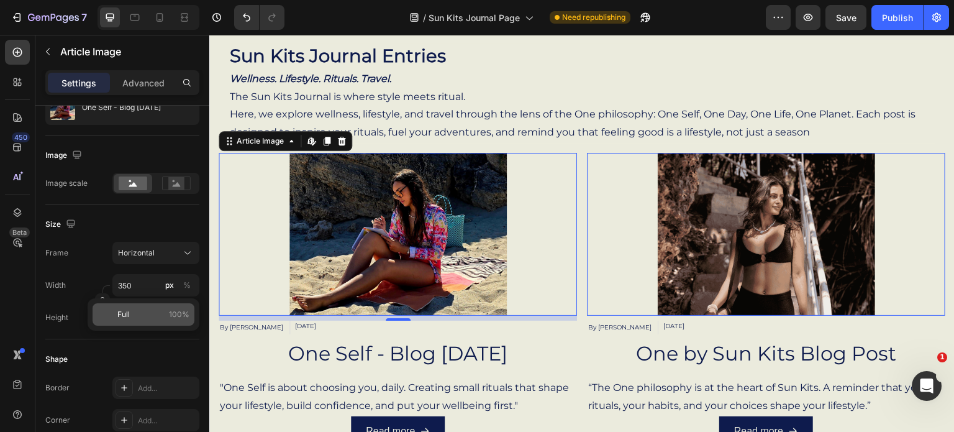
click at [136, 314] on p "Full 100%" at bounding box center [153, 314] width 72 height 11
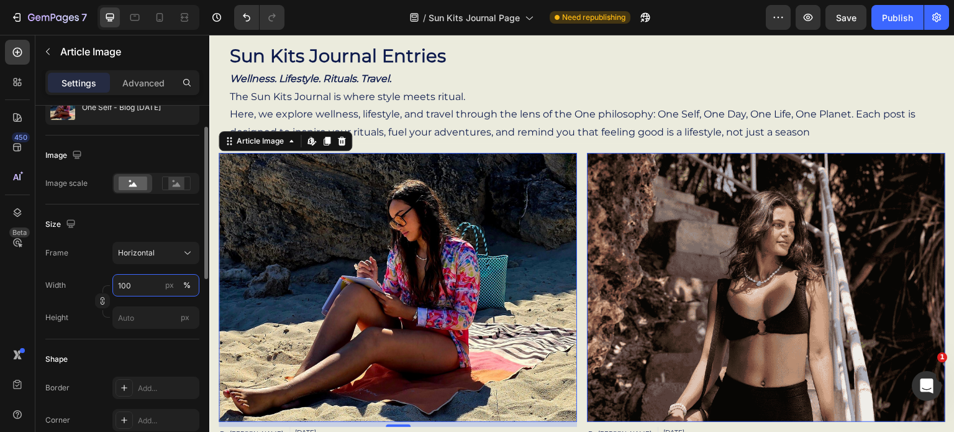
click at [137, 287] on input "100" at bounding box center [155, 285] width 87 height 22
click at [121, 346] on div "Shape Border Add... Corner Add... Shadow Add..." at bounding box center [122, 406] width 154 height 135
click at [132, 312] on input "px" at bounding box center [155, 317] width 87 height 22
type input "4"
type input "3"
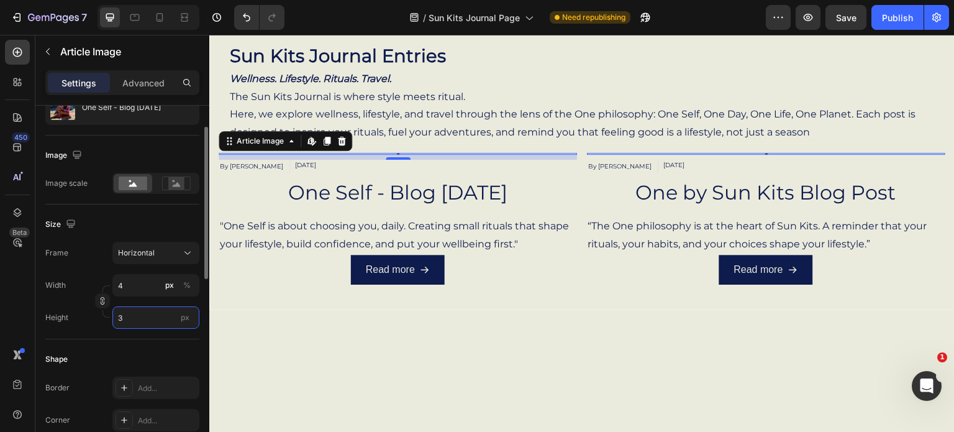
type input "40"
type input "30"
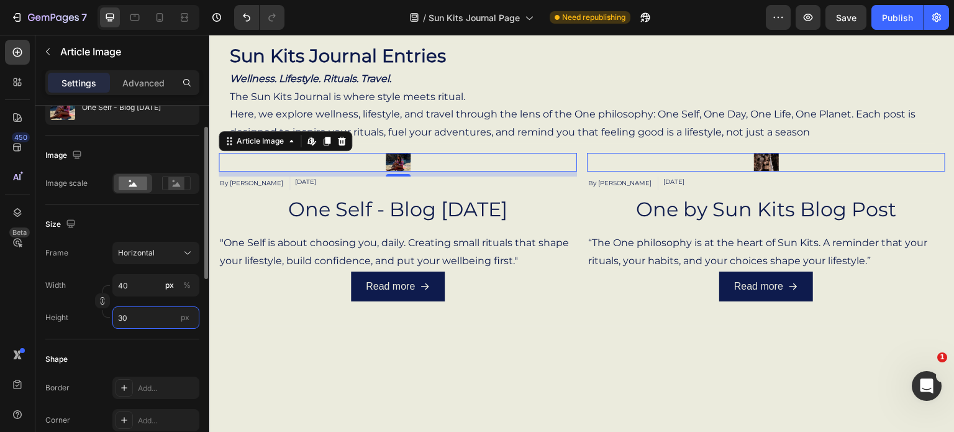
type input "400"
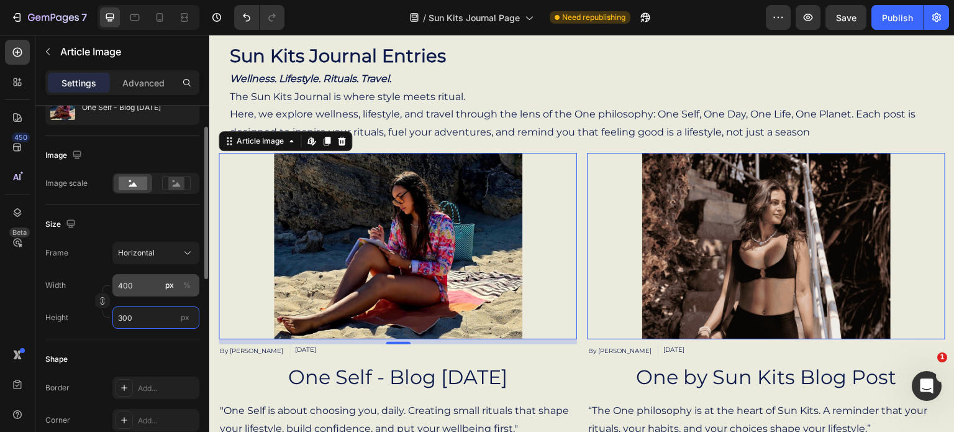
type input "300"
click at [132, 284] on input "400" at bounding box center [155, 285] width 87 height 22
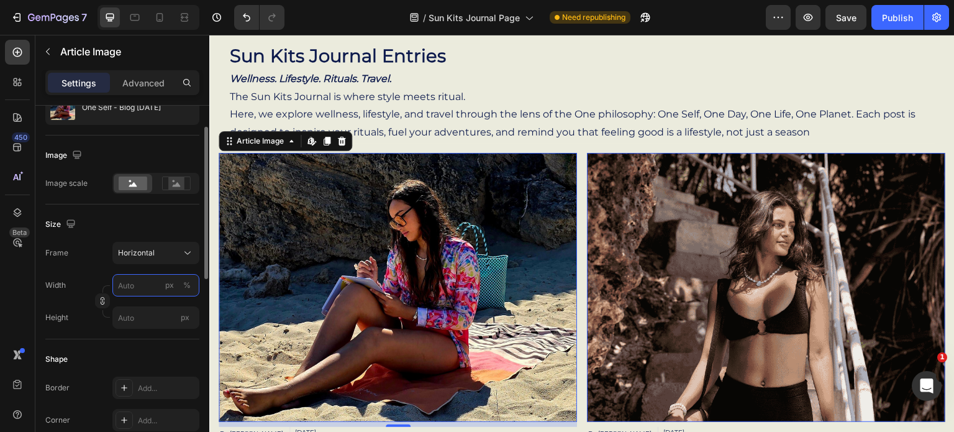
type input "7"
type input "5"
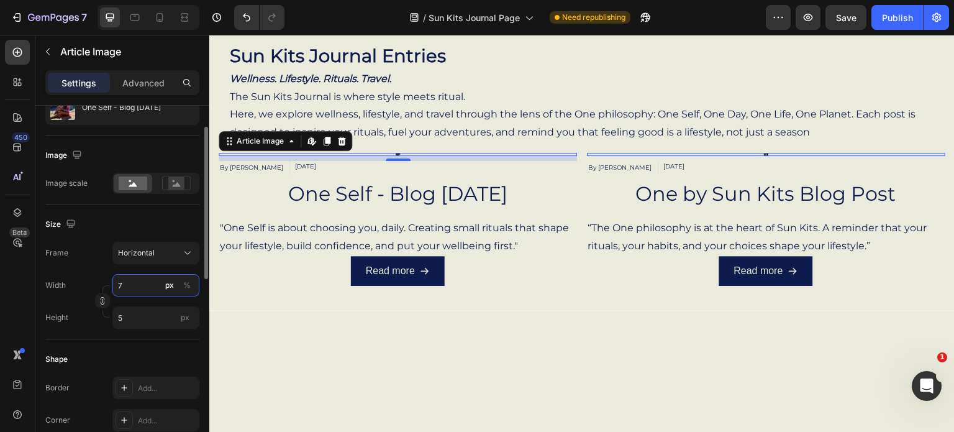
type input "70"
type input "53"
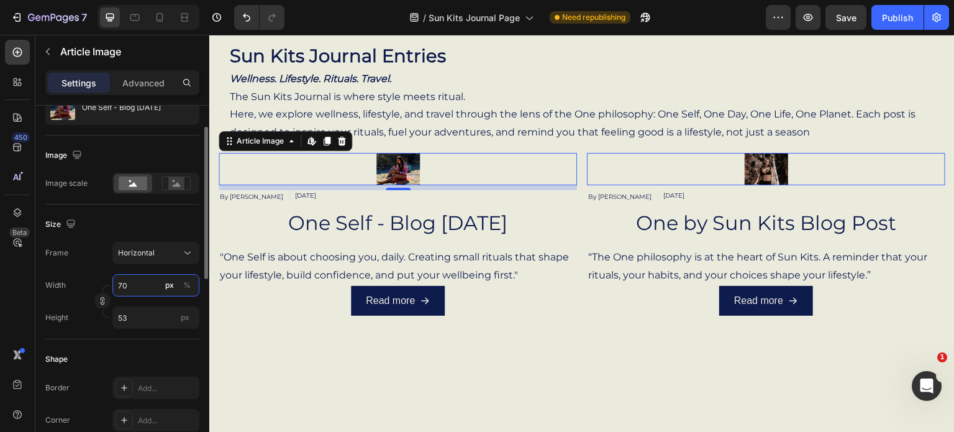
type input "700"
type input "525"
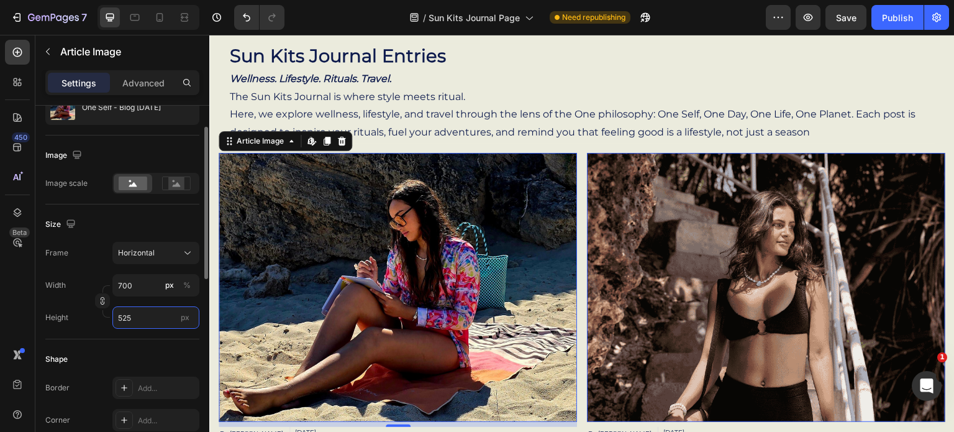
click at [132, 313] on input "525" at bounding box center [155, 317] width 87 height 22
type input "4"
type input "3"
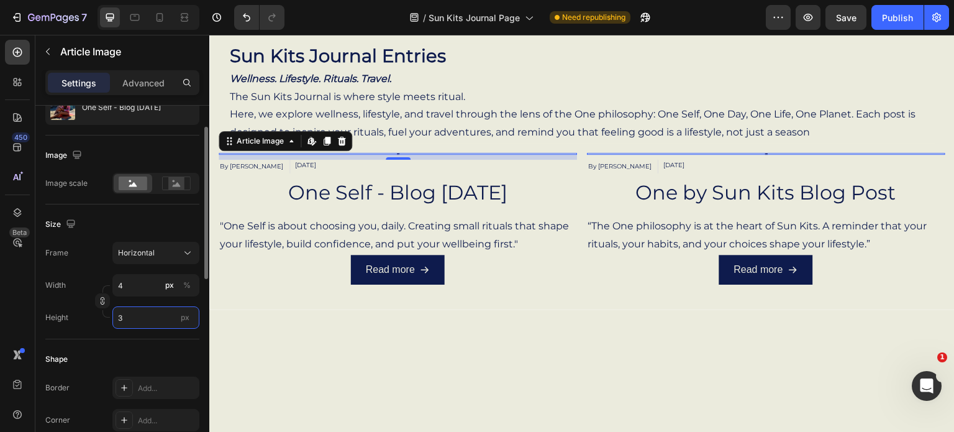
type input "40"
type input "30"
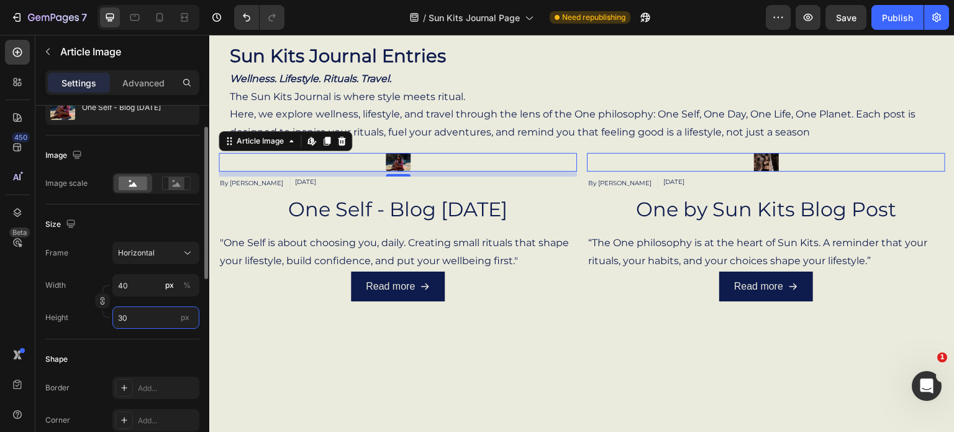
type input "400"
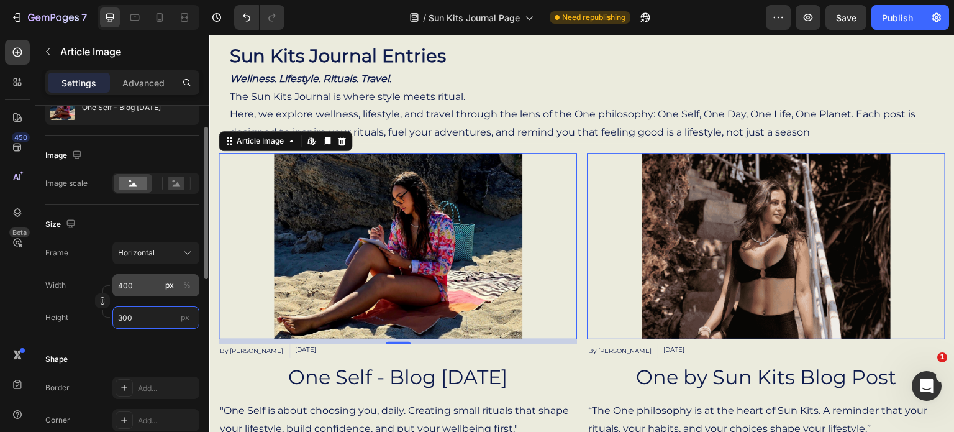
type input "300"
click at [134, 284] on input "400" at bounding box center [155, 285] width 87 height 22
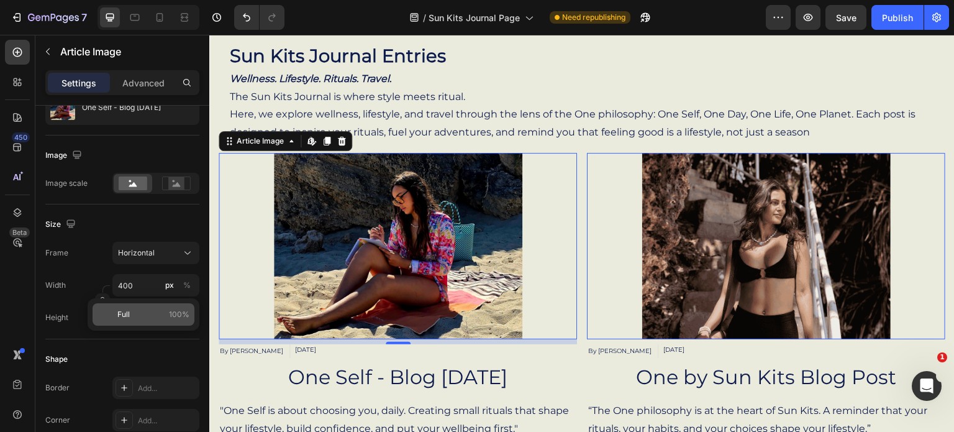
click at [139, 323] on div "Full 100%" at bounding box center [144, 314] width 102 height 22
type input "100"
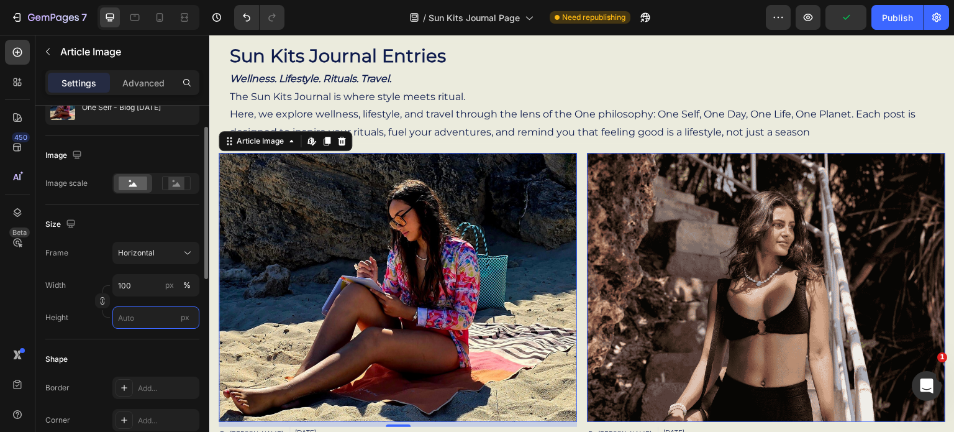
click at [138, 314] on input "px" at bounding box center [155, 317] width 87 height 22
type input "4"
type input "3"
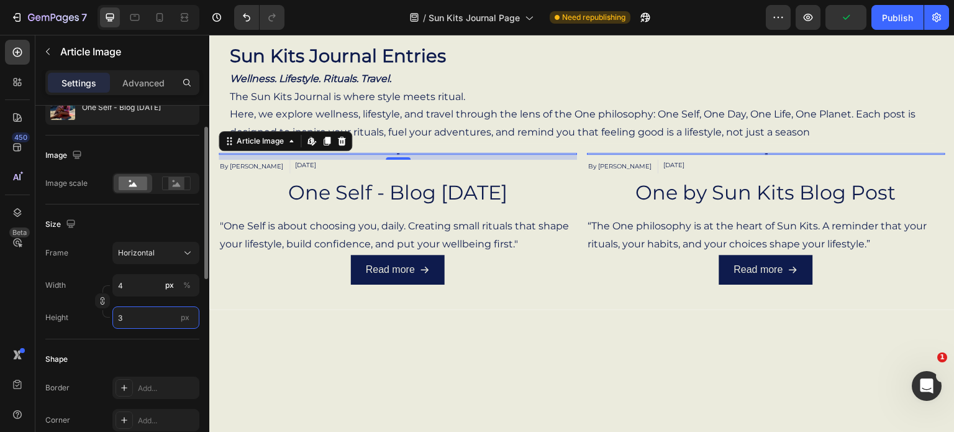
type input "40"
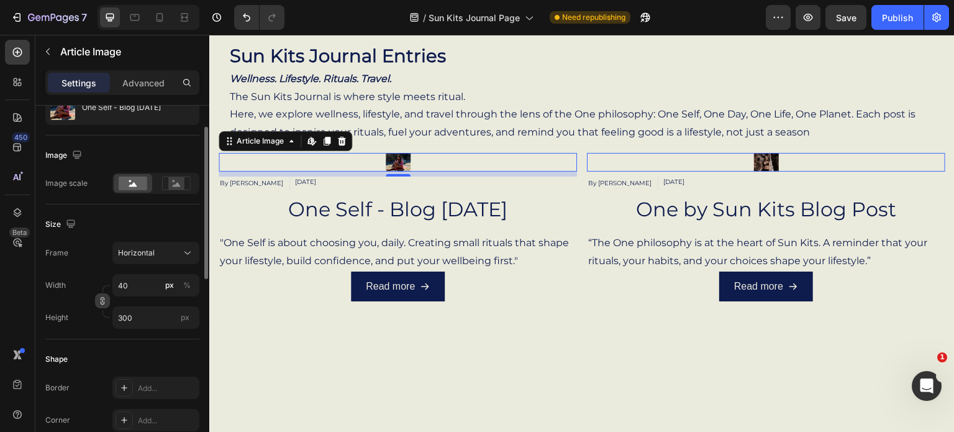
click at [103, 299] on icon "button" at bounding box center [102, 300] width 9 height 9
click at [137, 312] on input "30" at bounding box center [155, 317] width 87 height 22
type input "0"
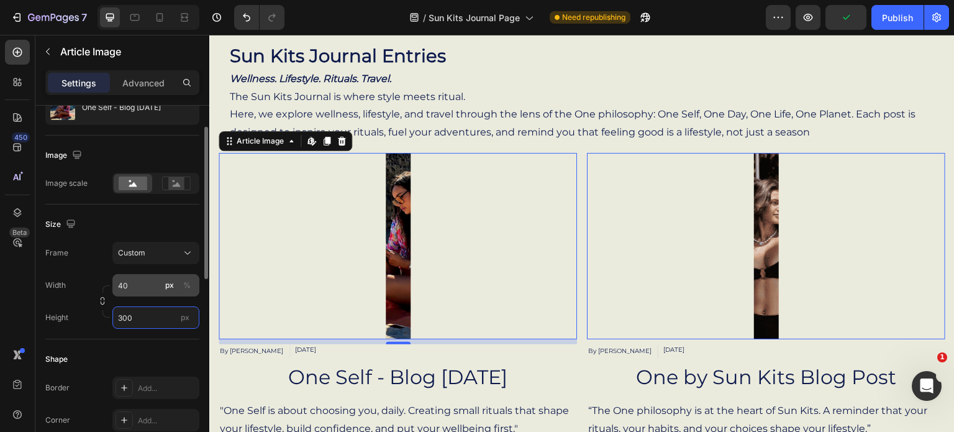
type input "300"
click at [135, 283] on input "40" at bounding box center [155, 285] width 87 height 22
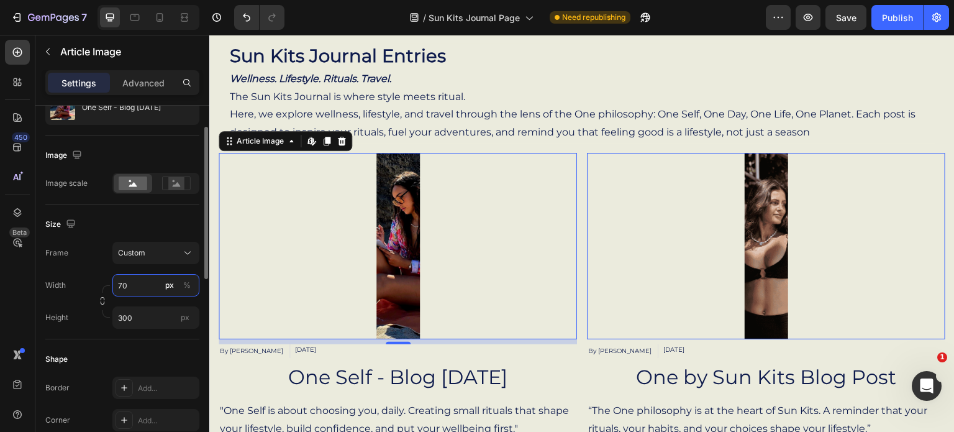
type input "700"
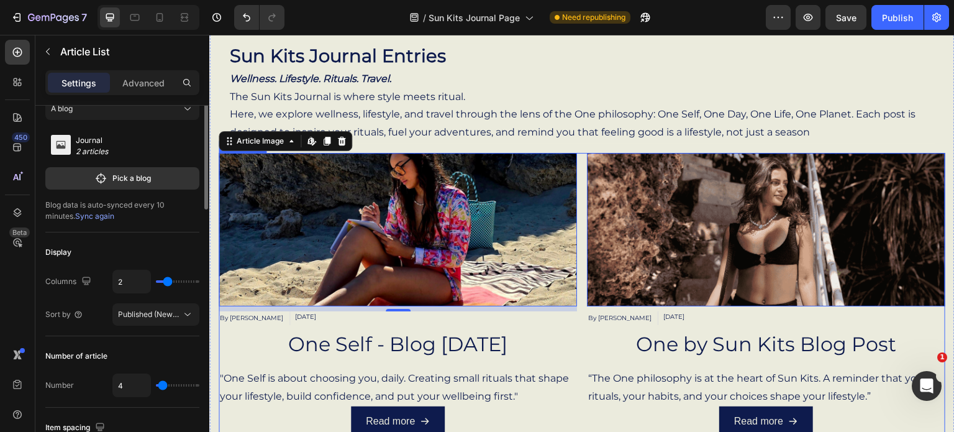
scroll to position [0, 0]
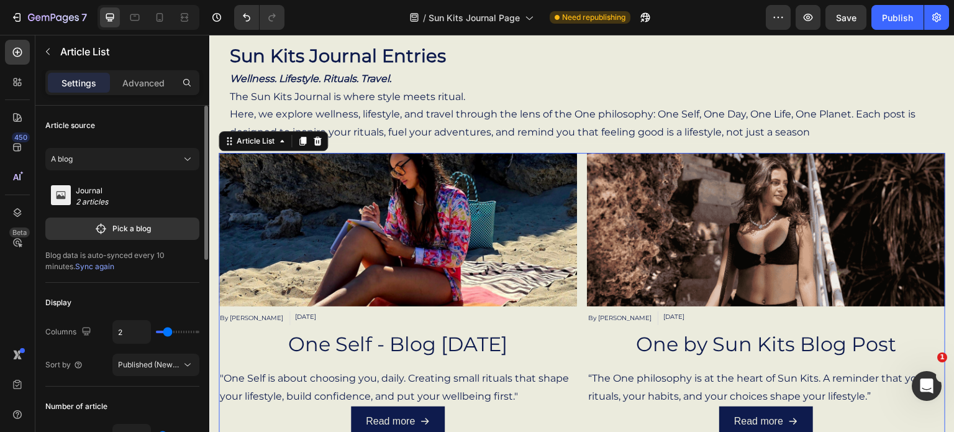
click at [572, 347] on div "Article Image By [PERSON_NAME] Article Author [DATE] Article Date [DATE] Articl…" at bounding box center [582, 297] width 726 height 288
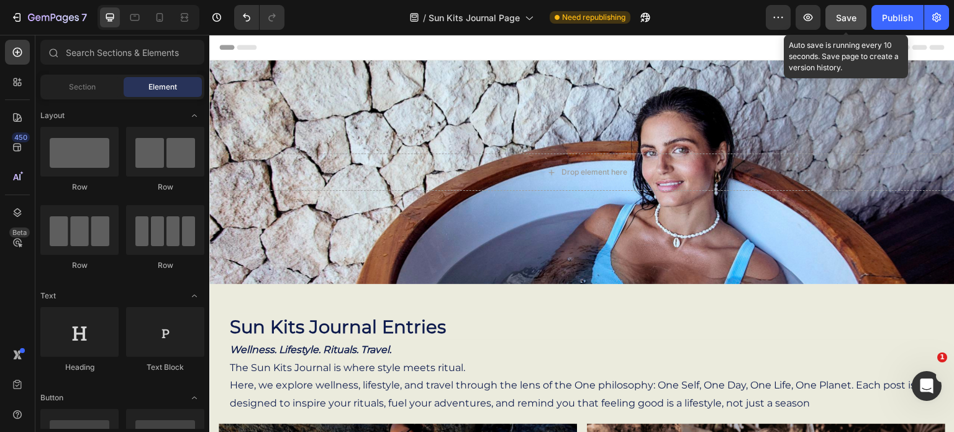
click at [844, 16] on span "Save" at bounding box center [846, 17] width 20 height 11
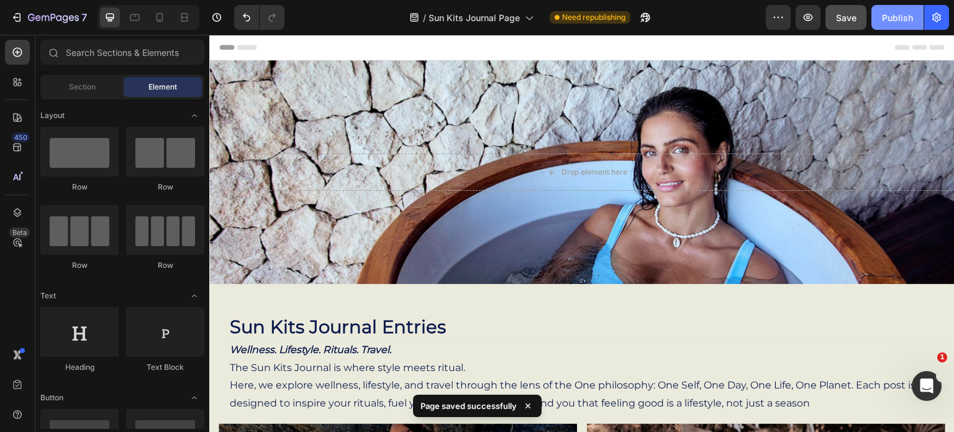
click at [887, 17] on div "Publish" at bounding box center [897, 17] width 31 height 13
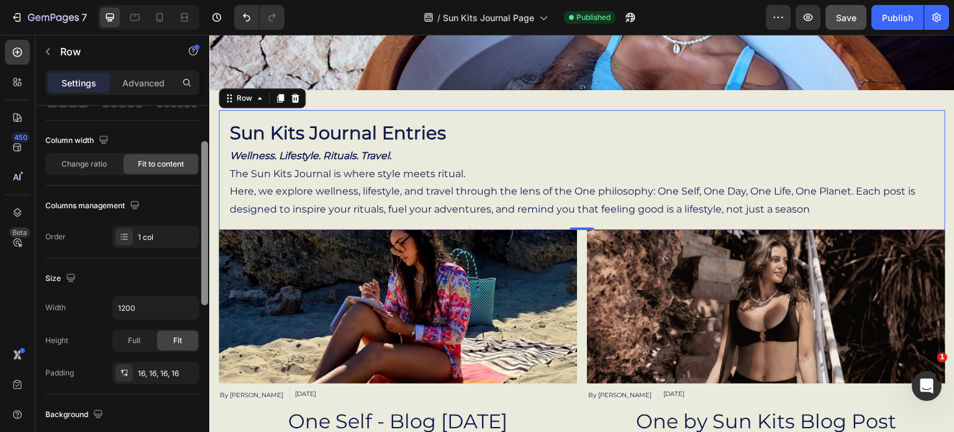
scroll to position [81, 0]
drag, startPoint x: 204, startPoint y: 212, endPoint x: 207, endPoint y: 249, distance: 37.4
click at [207, 249] on div at bounding box center [204, 224] width 7 height 164
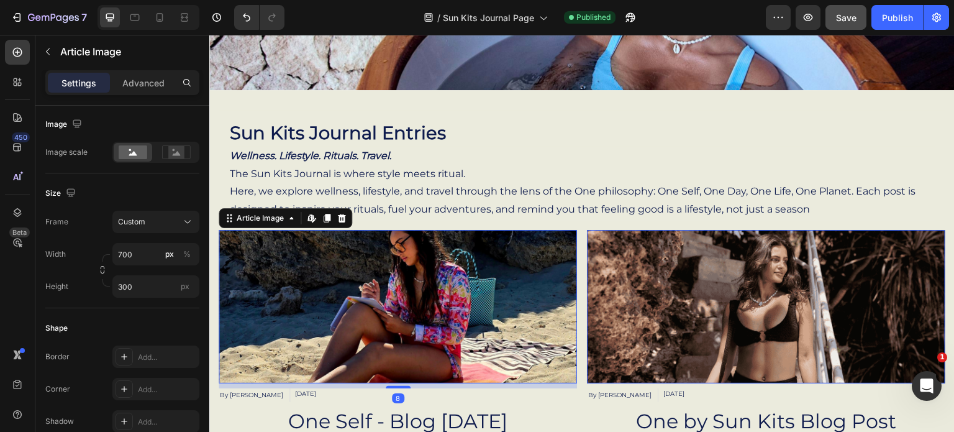
scroll to position [0, 0]
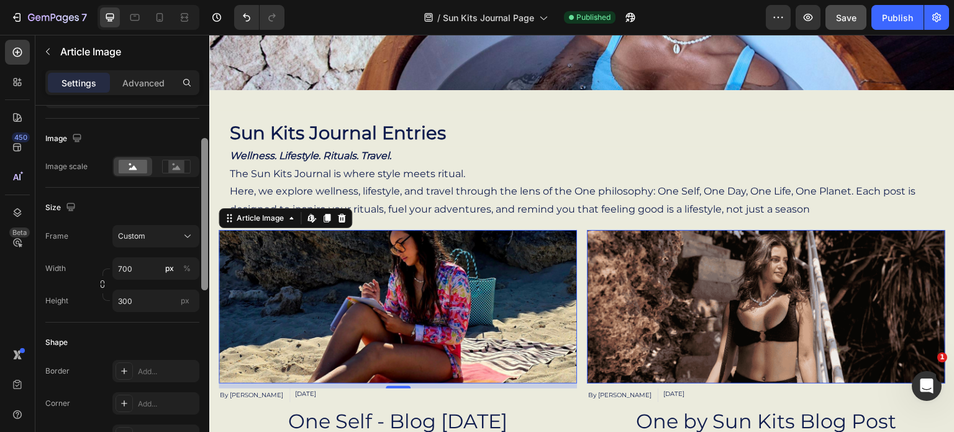
drag, startPoint x: 202, startPoint y: 193, endPoint x: 180, endPoint y: 220, distance: 35.3
click at [180, 220] on div "Article Source One Self - Blog [DATE] Image Image scale Size Frame Custom Width…" at bounding box center [122, 286] width 174 height 361
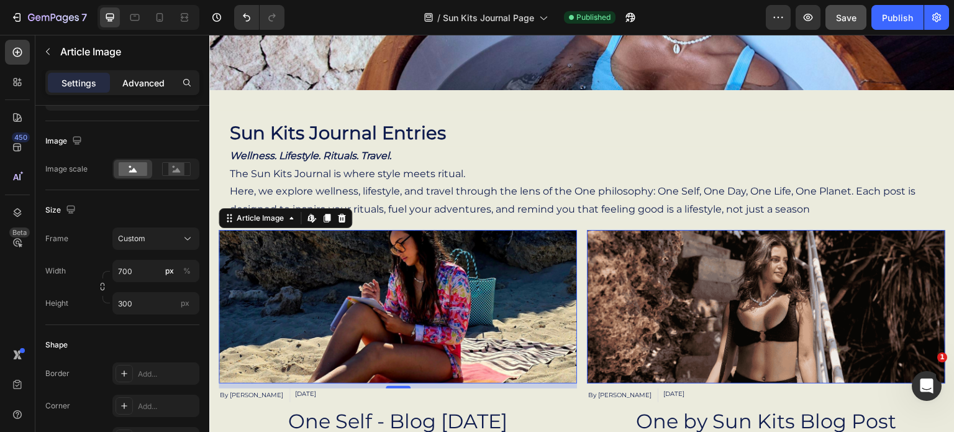
click at [156, 87] on p "Advanced" at bounding box center [143, 82] width 42 height 13
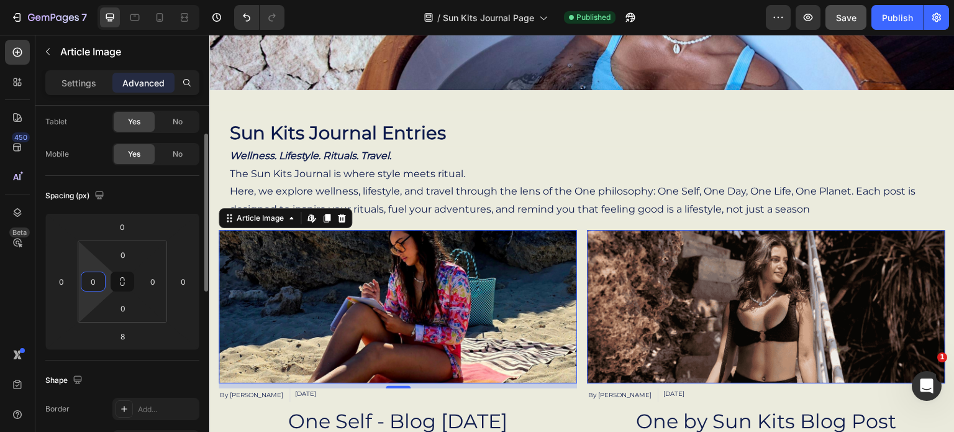
click at [94, 281] on input "0" at bounding box center [93, 281] width 19 height 19
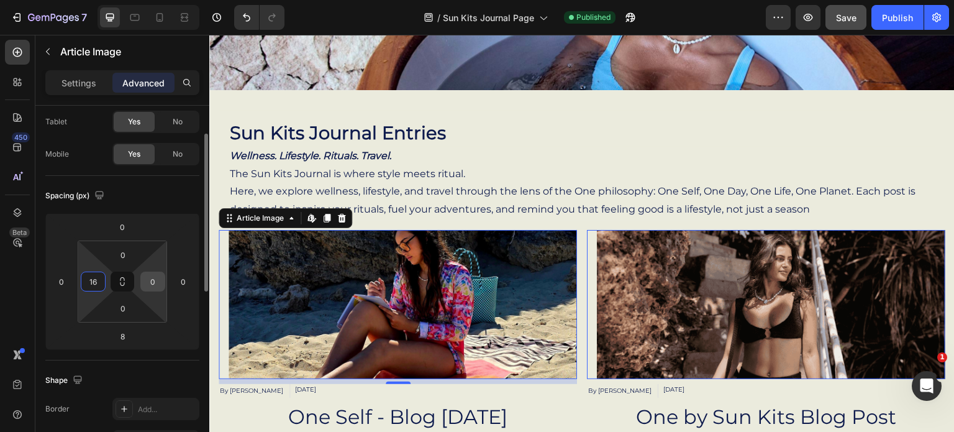
type input "16"
click at [148, 281] on input "0" at bounding box center [152, 281] width 19 height 19
type input "16"
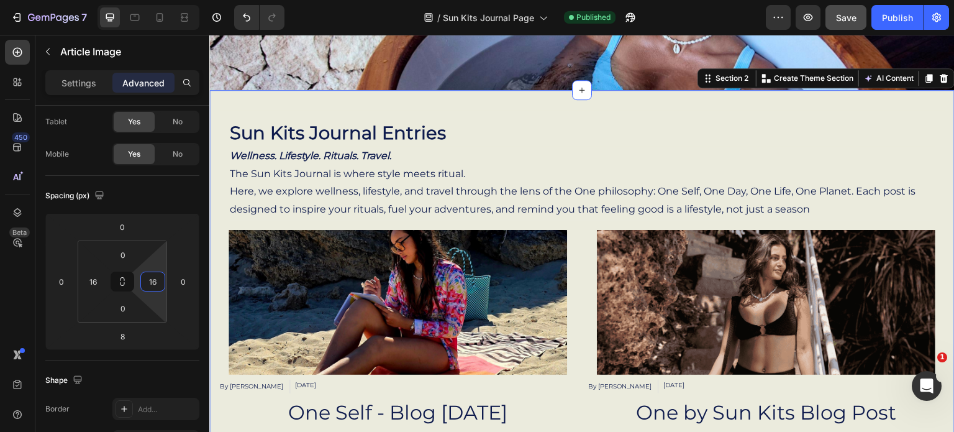
click at [569, 107] on div "Sun Kits Journal Entries Heading Wellness. Lifestyle. Rituals. Travel. The Sun …" at bounding box center [581, 310] width 745 height 440
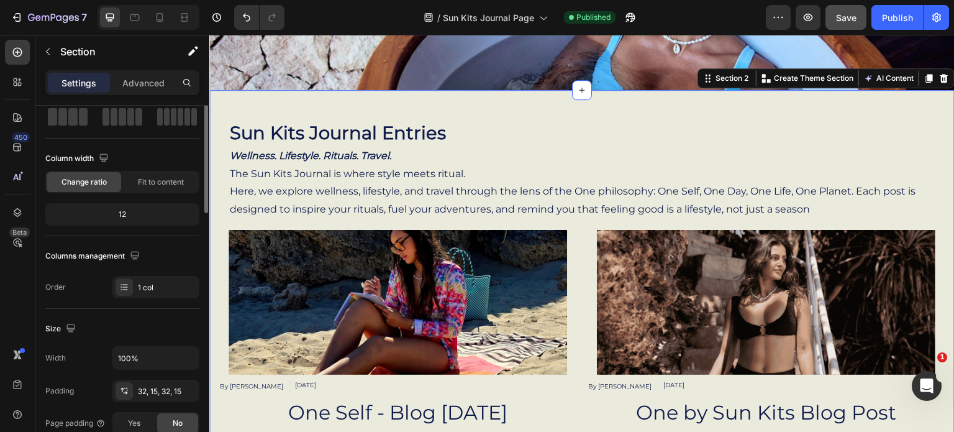
scroll to position [0, 0]
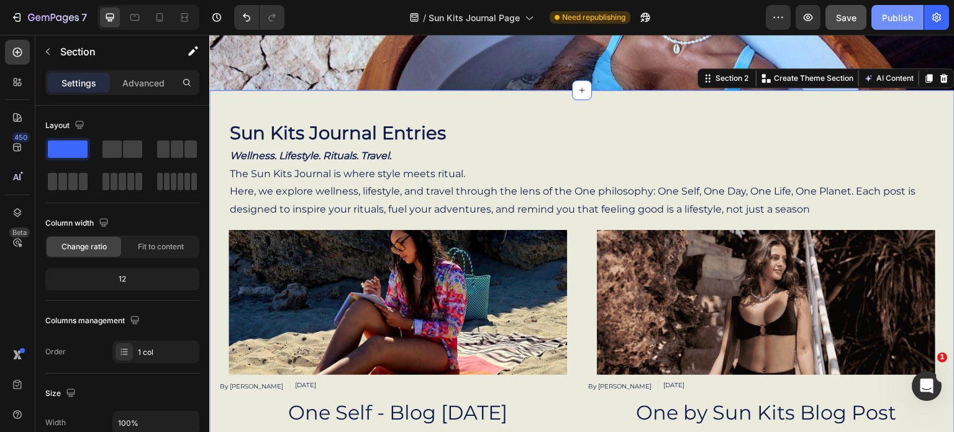
click at [897, 12] on div "Publish" at bounding box center [897, 17] width 31 height 13
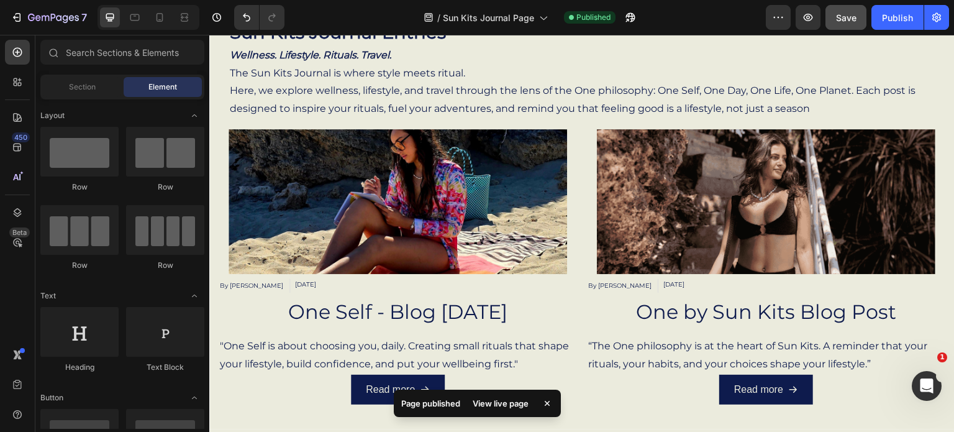
scroll to position [335, 0]
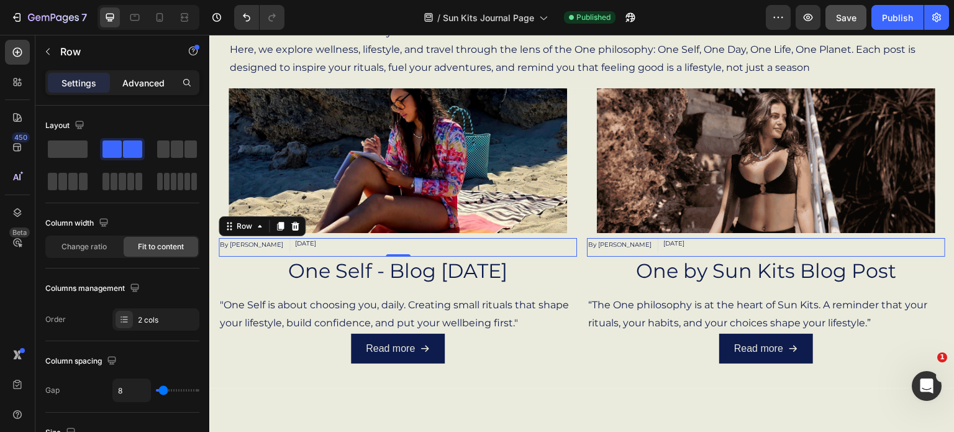
click at [143, 84] on p "Advanced" at bounding box center [143, 82] width 42 height 13
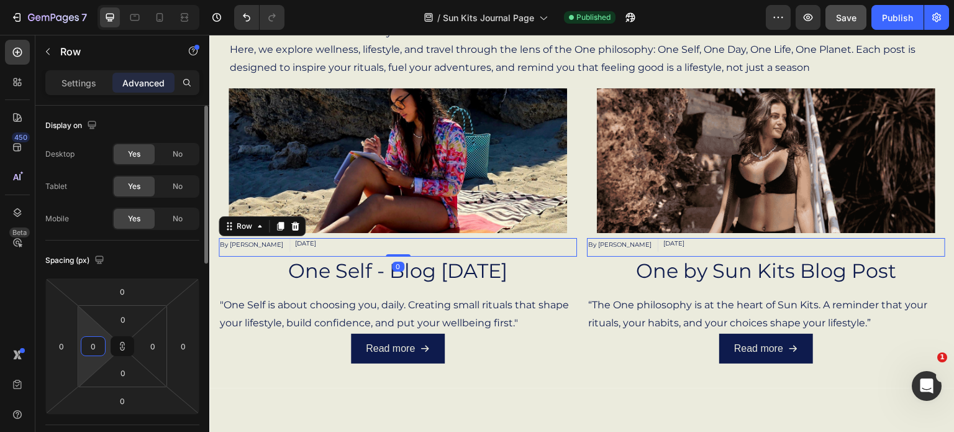
click at [92, 341] on input "0" at bounding box center [93, 346] width 19 height 19
type input "1"
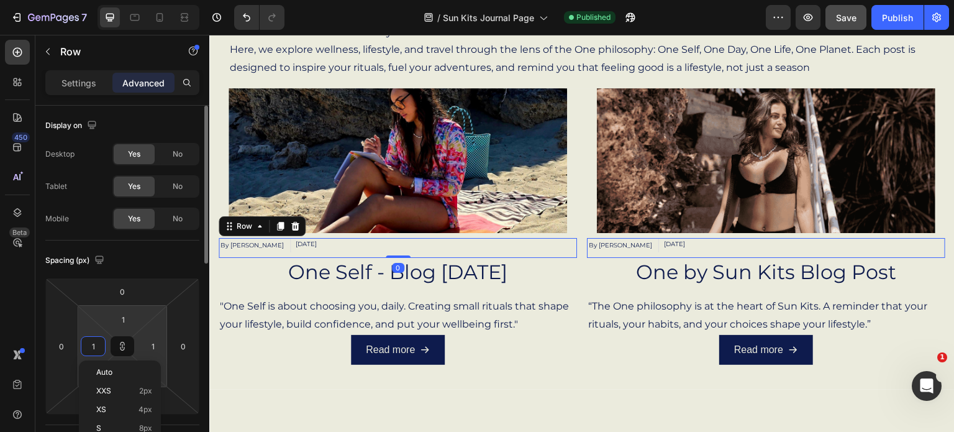
type input "16"
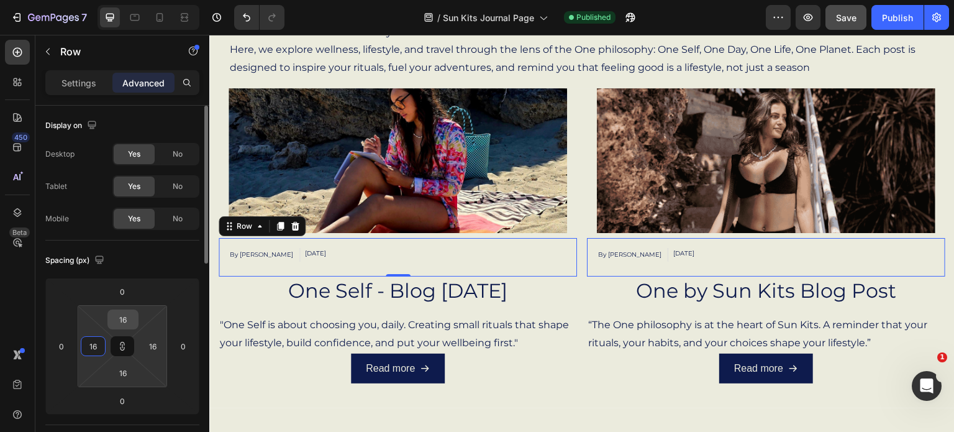
type input "16"
click at [127, 314] on input "16" at bounding box center [123, 319] width 25 height 19
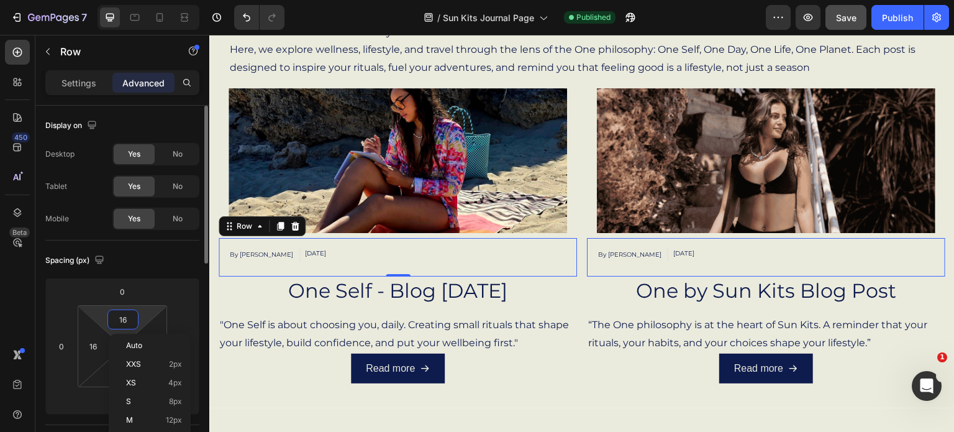
type input "0"
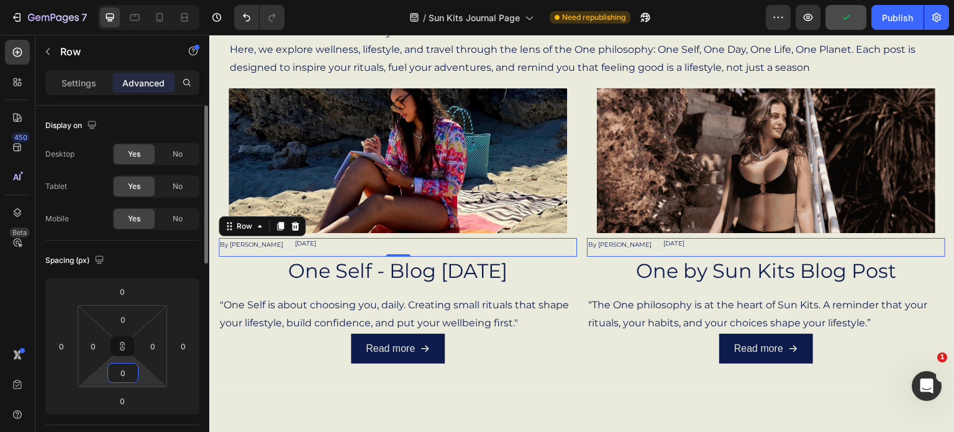
click at [124, 371] on input "0" at bounding box center [123, 372] width 25 height 19
click at [89, 345] on input "0" at bounding box center [93, 346] width 19 height 19
type input "1"
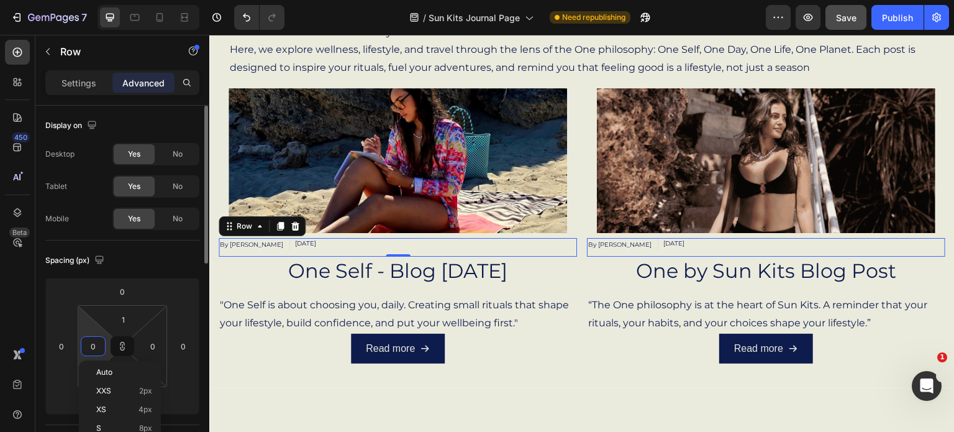
type input "1"
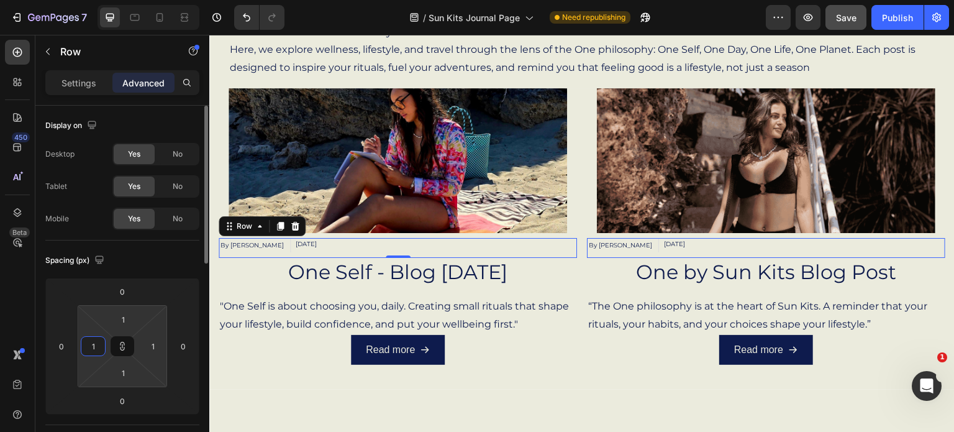
type input "16"
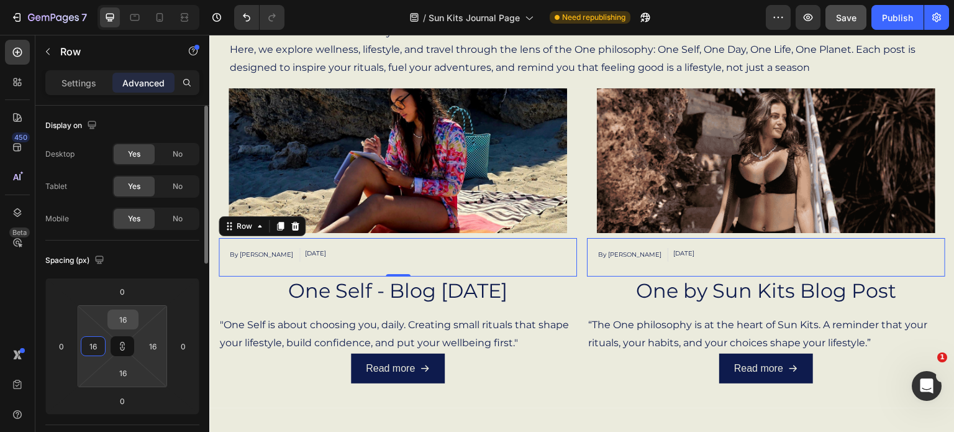
type input "16"
click at [125, 317] on input "16" at bounding box center [123, 319] width 25 height 19
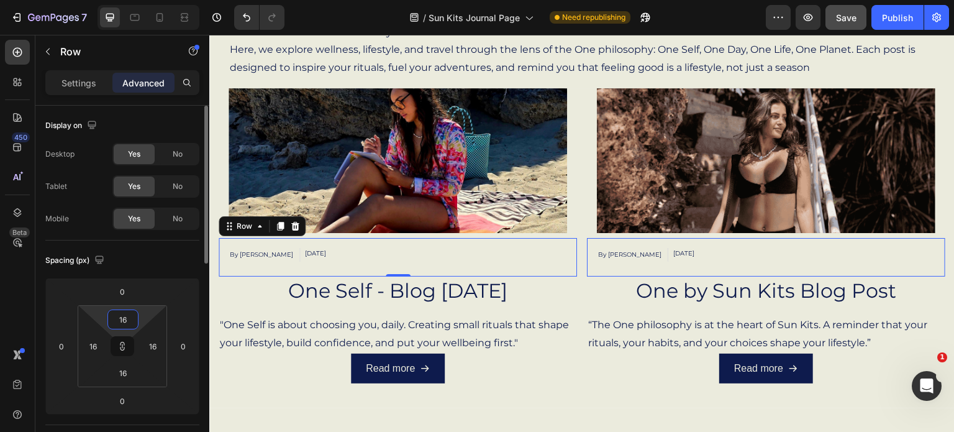
click at [127, 315] on input "16" at bounding box center [123, 319] width 25 height 19
type input "160"
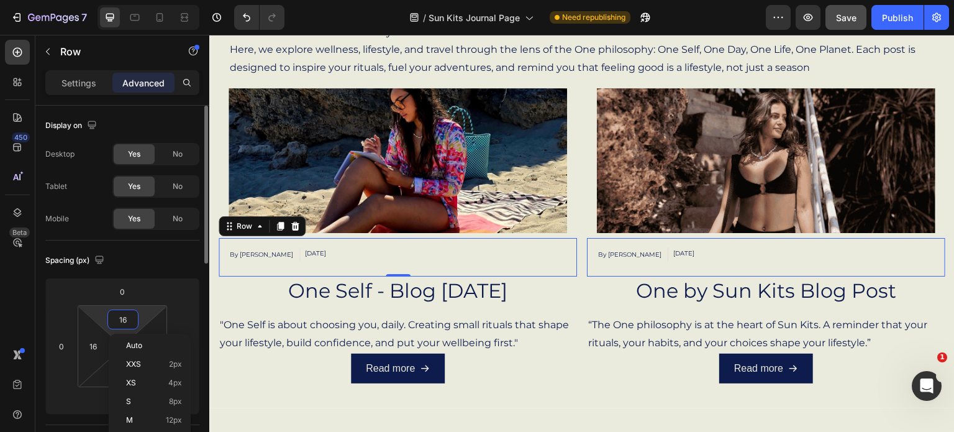
type input "160"
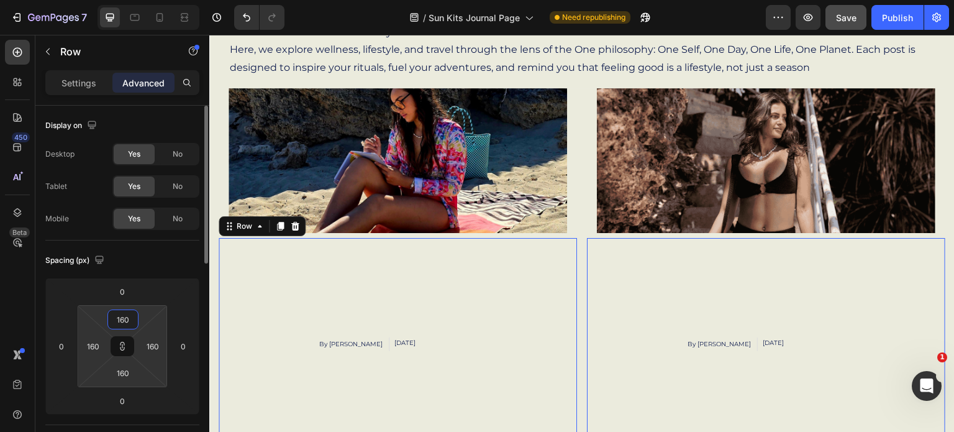
type input "16"
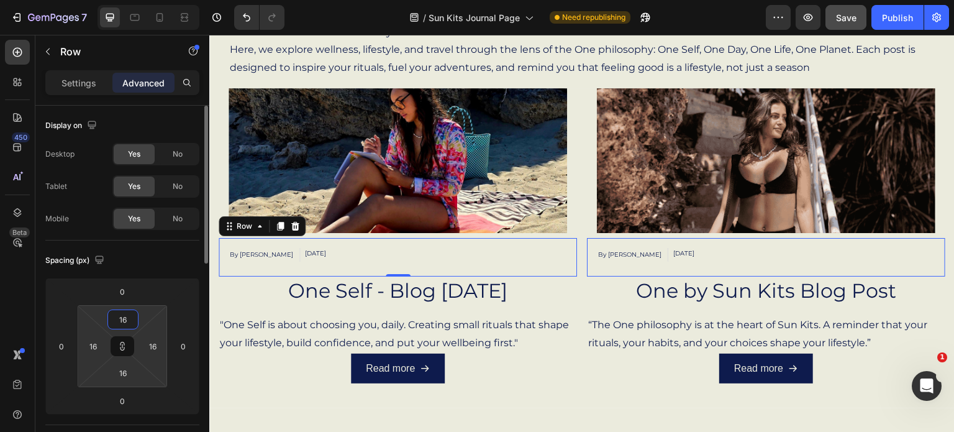
type input "1"
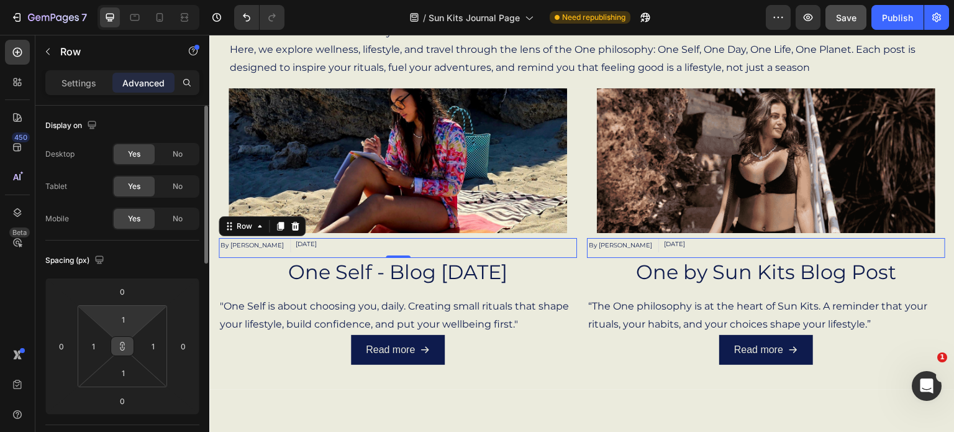
click at [122, 347] on icon at bounding box center [122, 346] width 10 height 10
click at [125, 320] on input "1" at bounding box center [123, 319] width 25 height 19
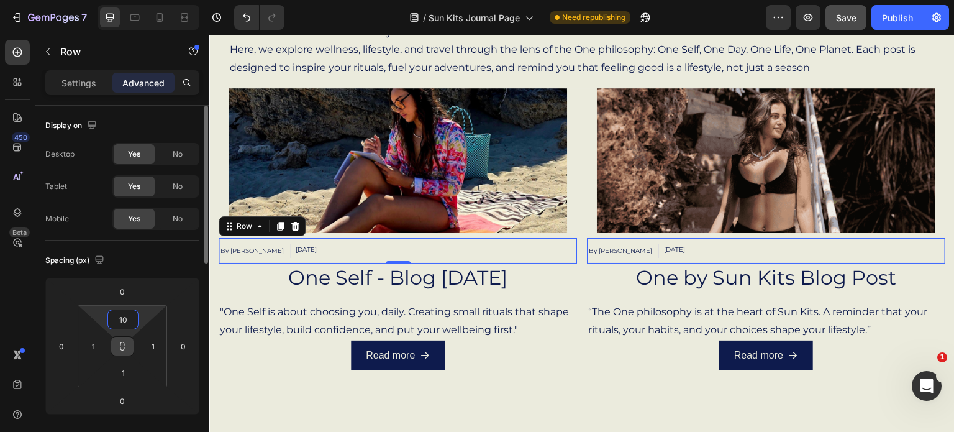
type input "1"
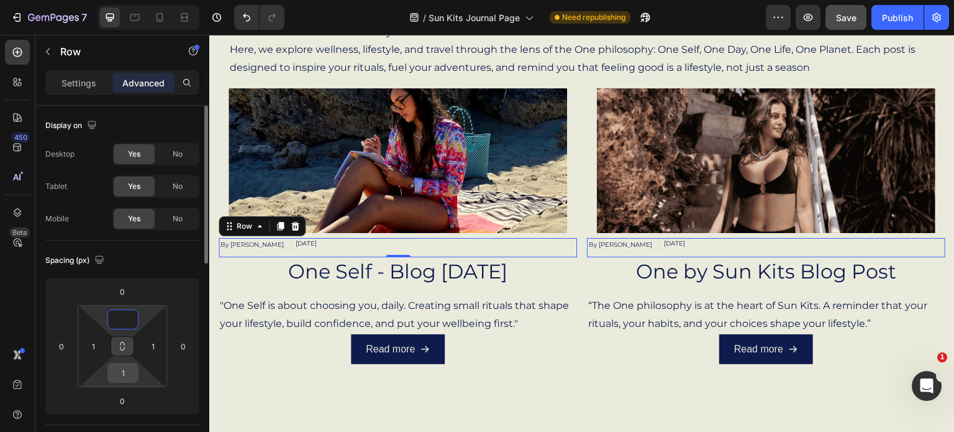
type input "0"
click at [125, 368] on input "1" at bounding box center [123, 372] width 25 height 19
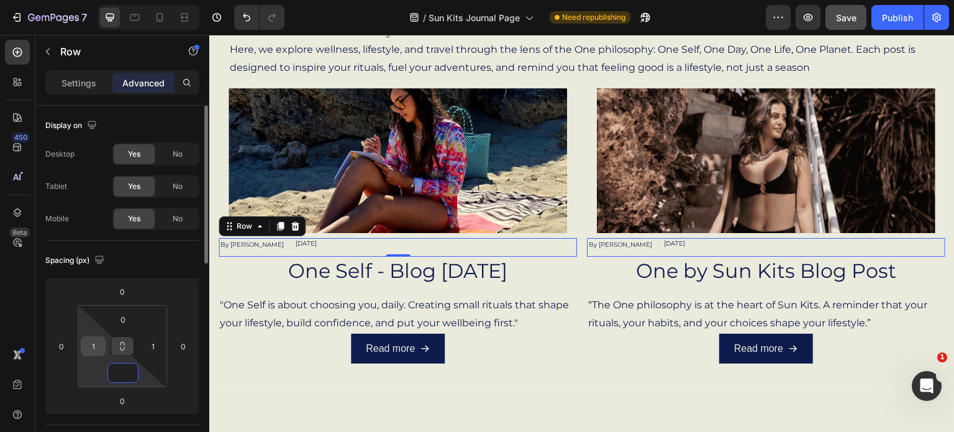
type input "0"
click at [97, 341] on input "1" at bounding box center [93, 346] width 19 height 19
type input "16"
click at [158, 343] on input "1" at bounding box center [152, 346] width 19 height 19
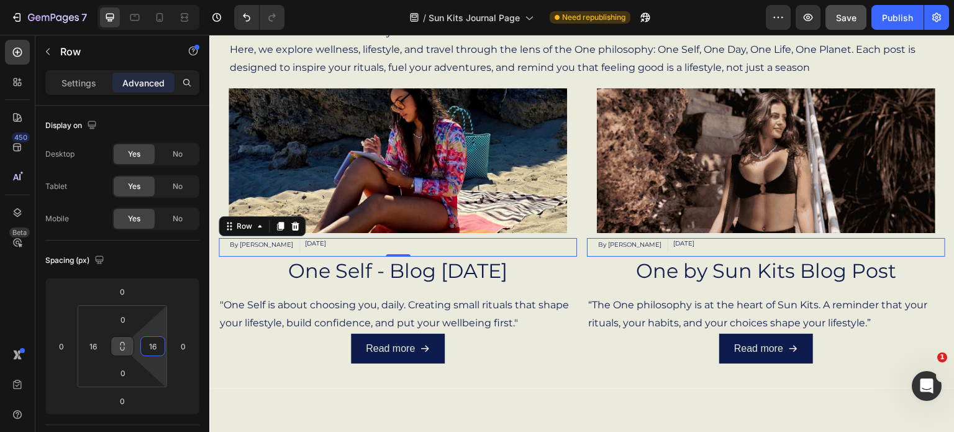
type input "16"
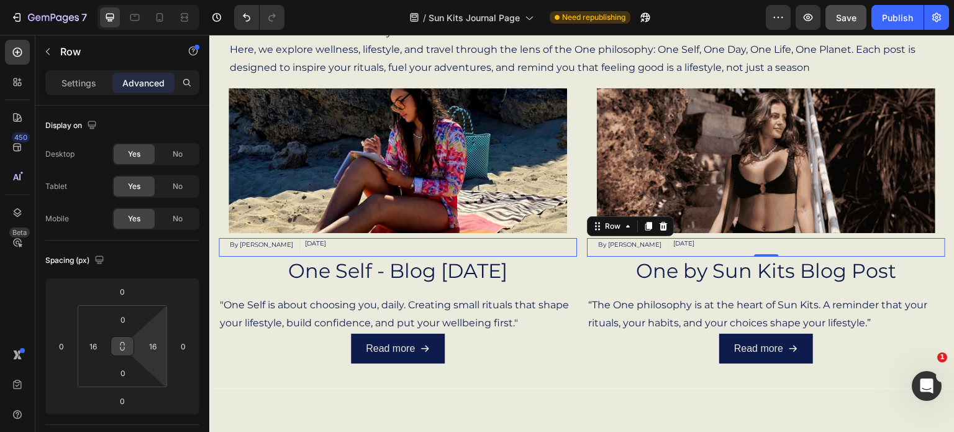
click at [577, 245] on div "By [PERSON_NAME] Article Author [DATE] Article Date [DATE] Article Date Row 0" at bounding box center [398, 247] width 358 height 19
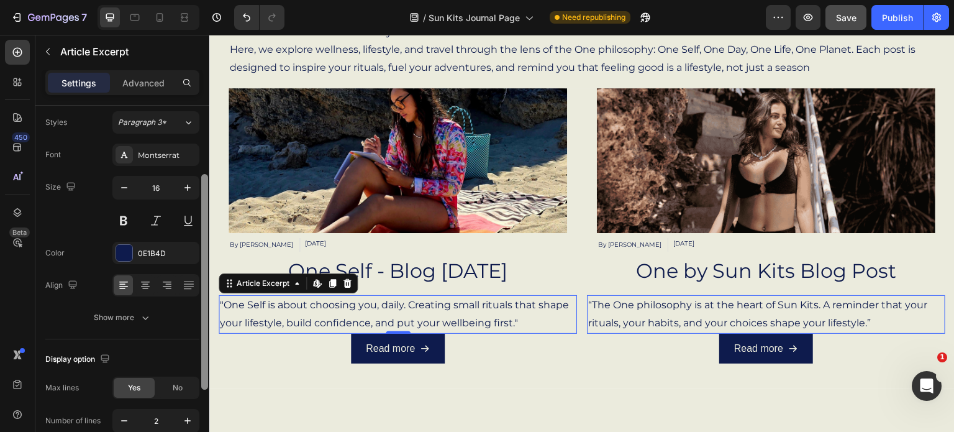
scroll to position [107, 0]
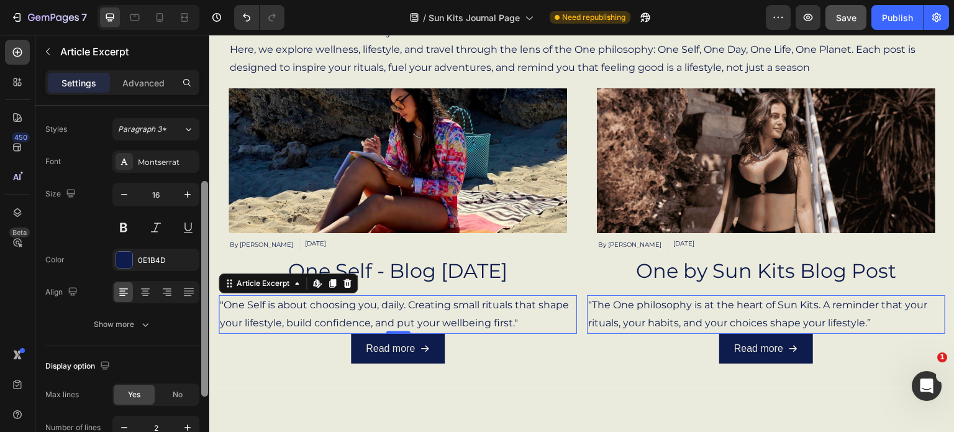
drag, startPoint x: 203, startPoint y: 244, endPoint x: 194, endPoint y: 309, distance: 65.2
click at [194, 309] on div "Article Source One Self - Blog [DATE] Text style Styles Paragraph 3* Font Monts…" at bounding box center [122, 286] width 174 height 361
click at [150, 79] on p "Advanced" at bounding box center [143, 82] width 42 height 13
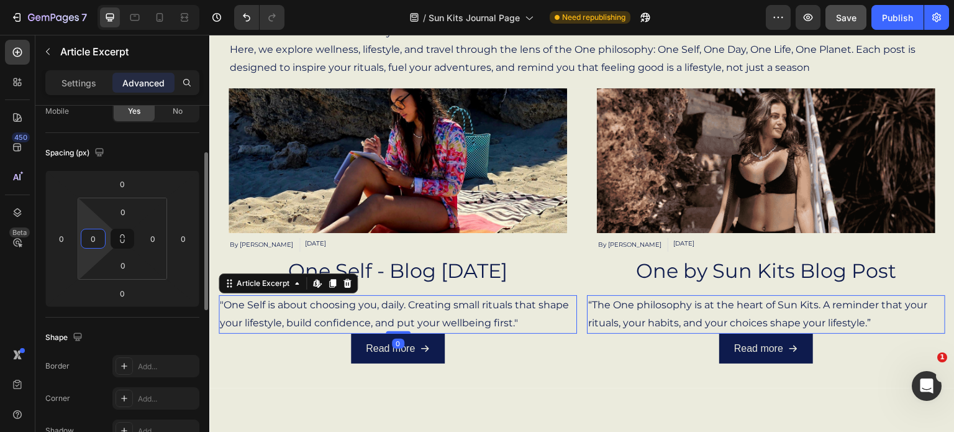
click at [97, 243] on input "0" at bounding box center [93, 238] width 19 height 19
type input "16"
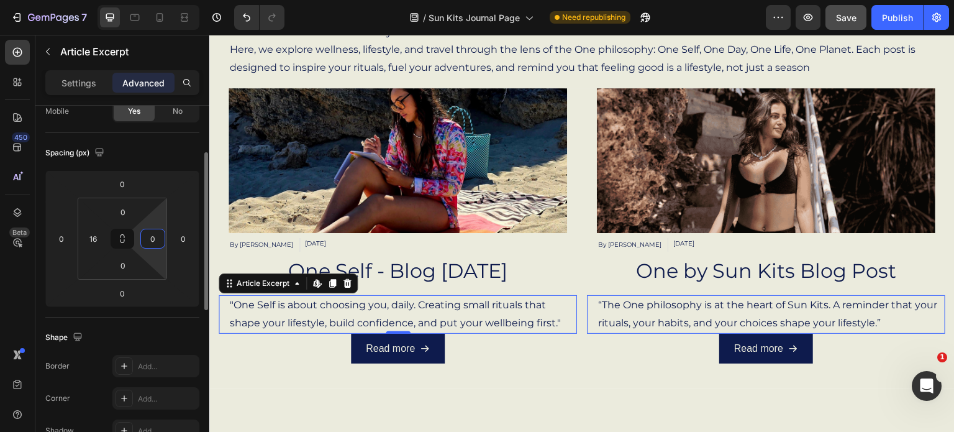
click at [148, 238] on input "0" at bounding box center [152, 238] width 19 height 19
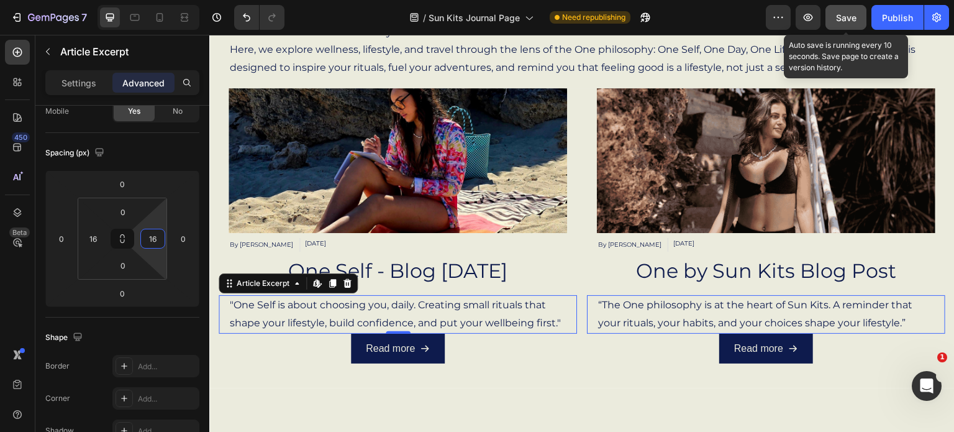
type input "16"
click at [842, 9] on button "Save" at bounding box center [845, 17] width 41 height 25
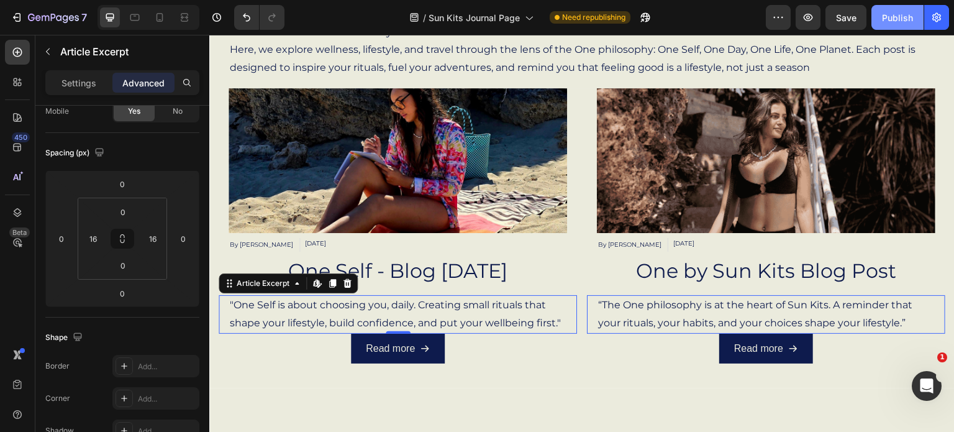
click at [896, 20] on div "Publish" at bounding box center [897, 17] width 31 height 13
